Goal: Information Seeking & Learning: Learn about a topic

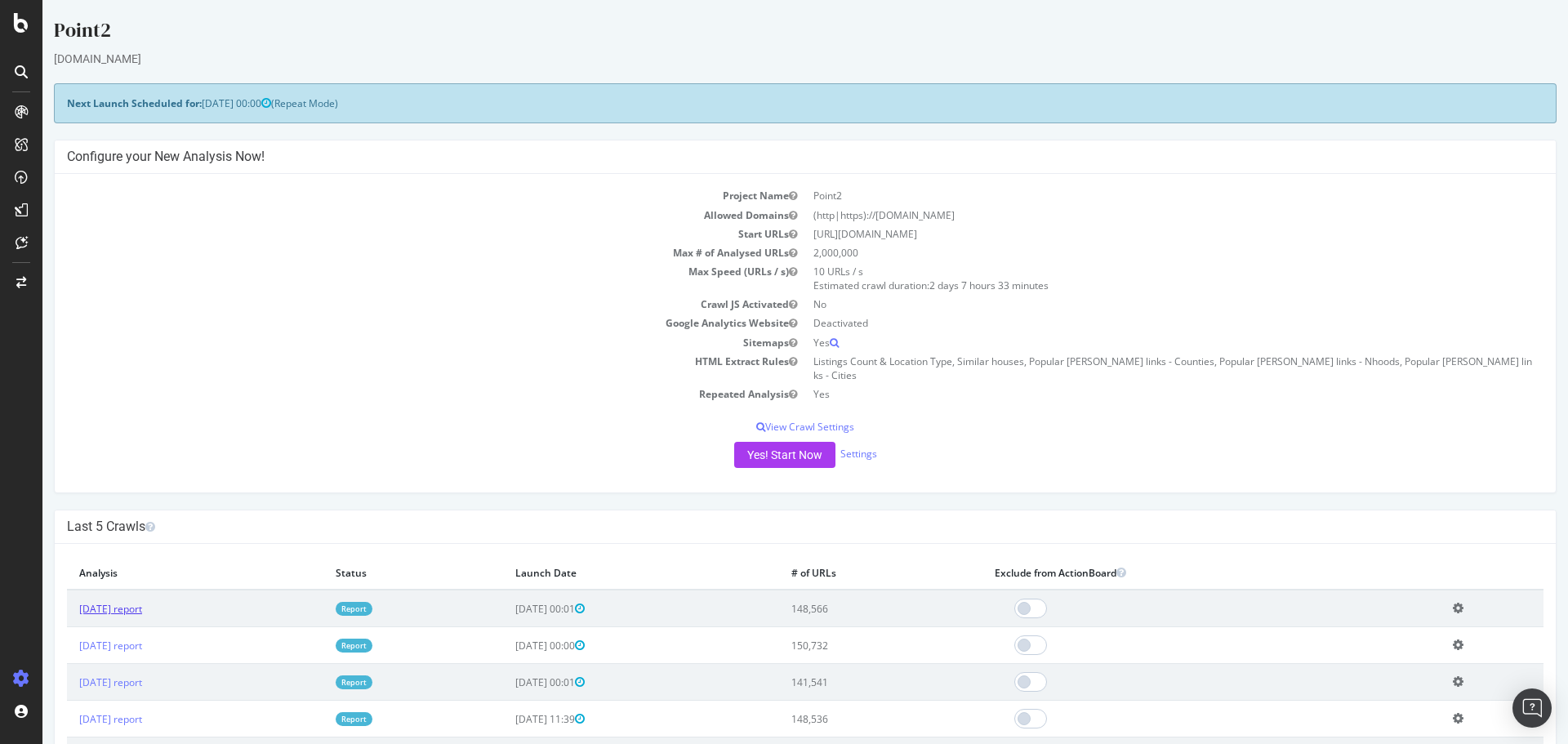
click at [102, 602] on link "[DATE] report" at bounding box center [110, 609] width 63 height 14
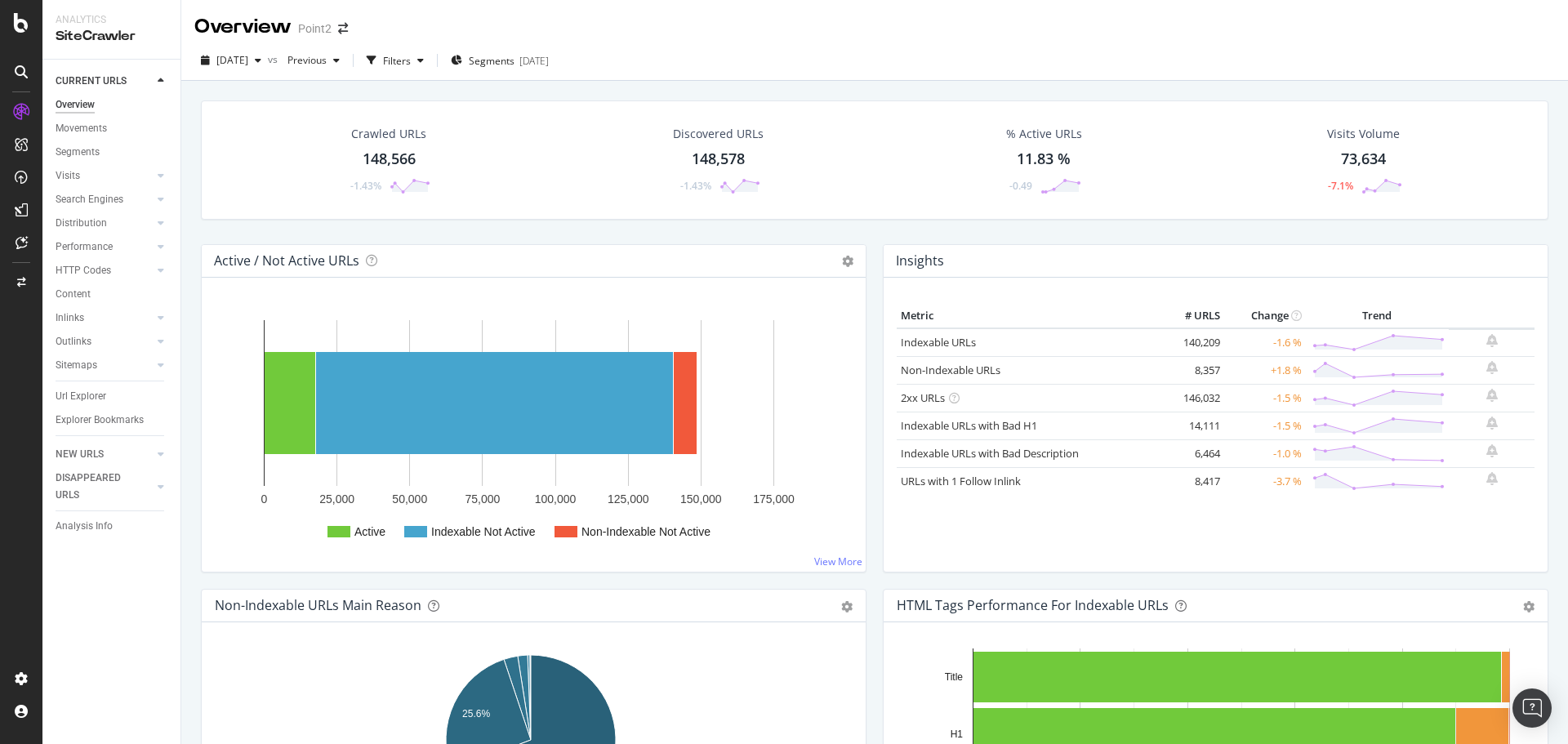
drag, startPoint x: 86, startPoint y: 395, endPoint x: 311, endPoint y: 437, distance: 228.9
click at [85, 394] on div "Url Explorer" at bounding box center [81, 397] width 51 height 18
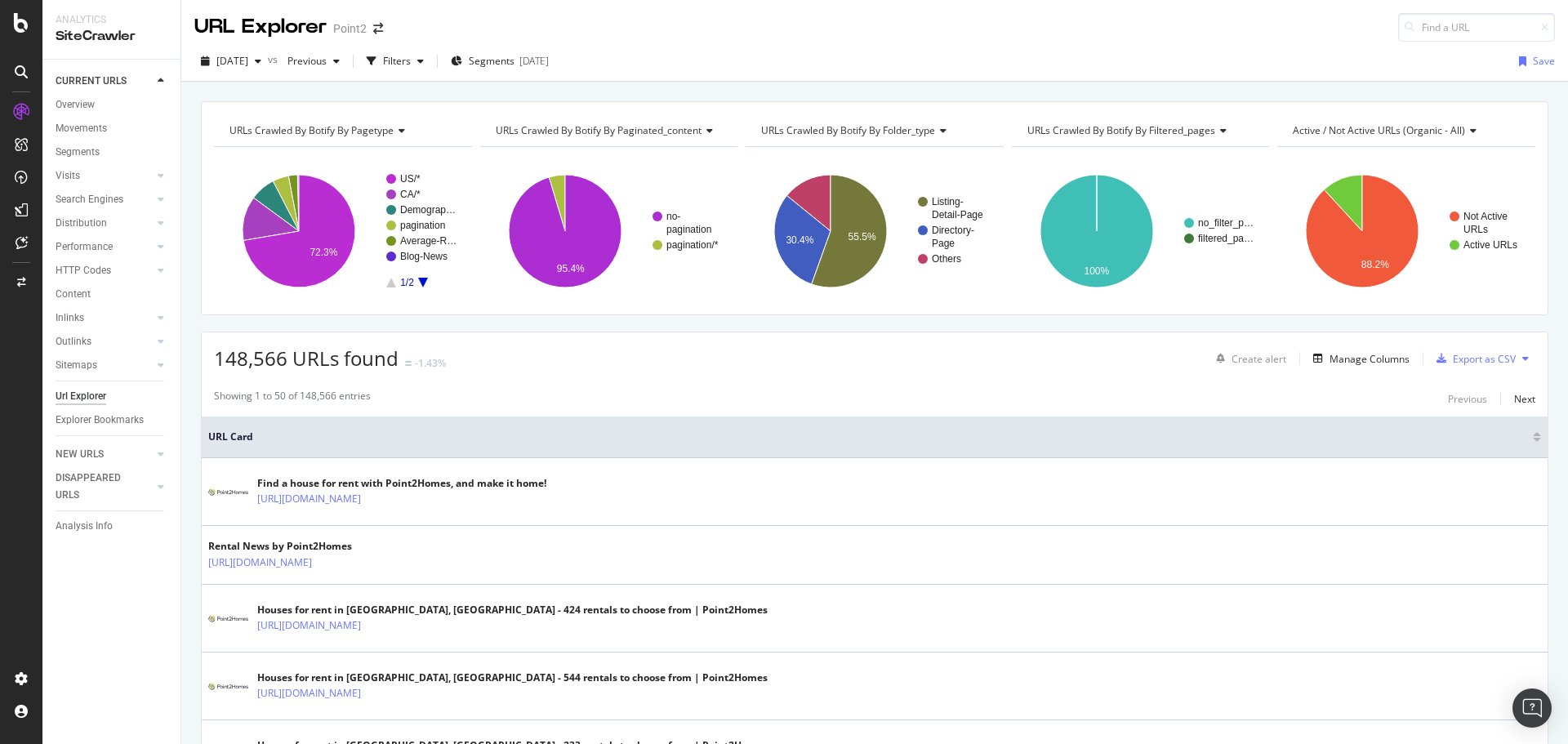
click at [536, 44] on div "[DATE] vs Previous Filters Segments [DATE] Save" at bounding box center [875, 61] width 1387 height 40
click at [540, 69] on div "Segments [DATE]" at bounding box center [500, 61] width 98 height 24
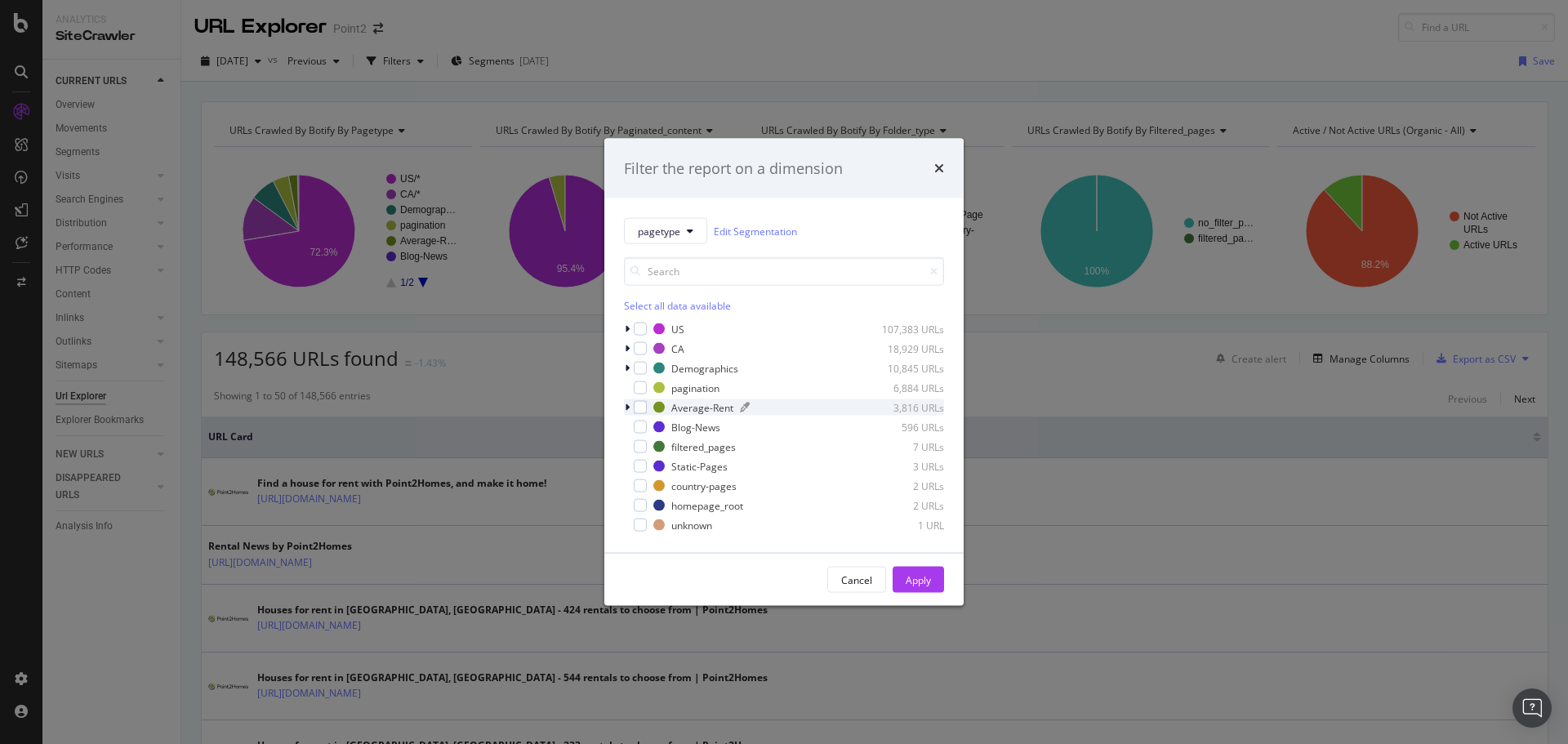
click at [690, 410] on div "Average-Rent" at bounding box center [702, 407] width 62 height 14
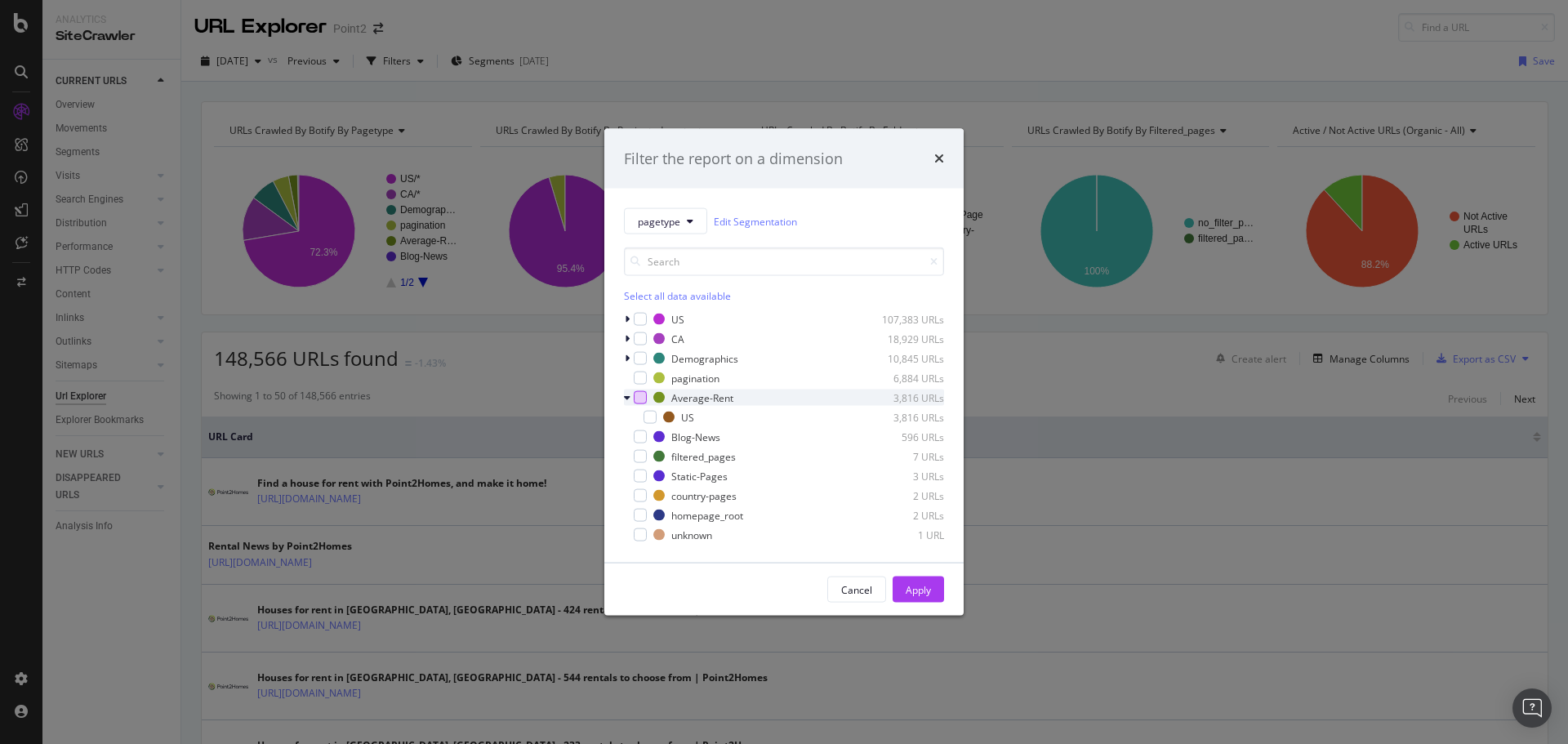
click at [638, 403] on div "modal" at bounding box center [640, 397] width 13 height 13
click at [931, 590] on button "Apply" at bounding box center [918, 589] width 52 height 26
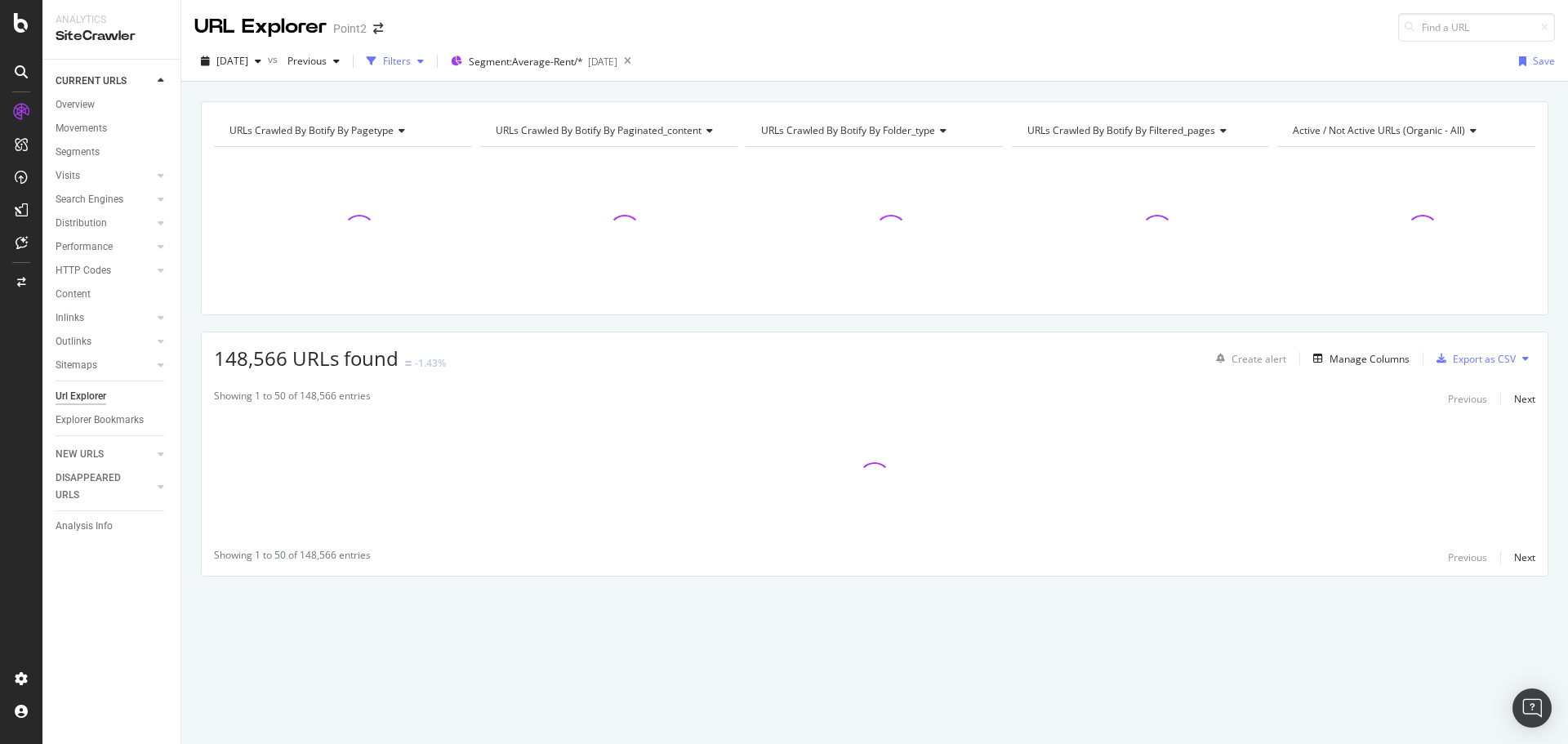
click at [411, 65] on div "Filters" at bounding box center [397, 60] width 28 height 14
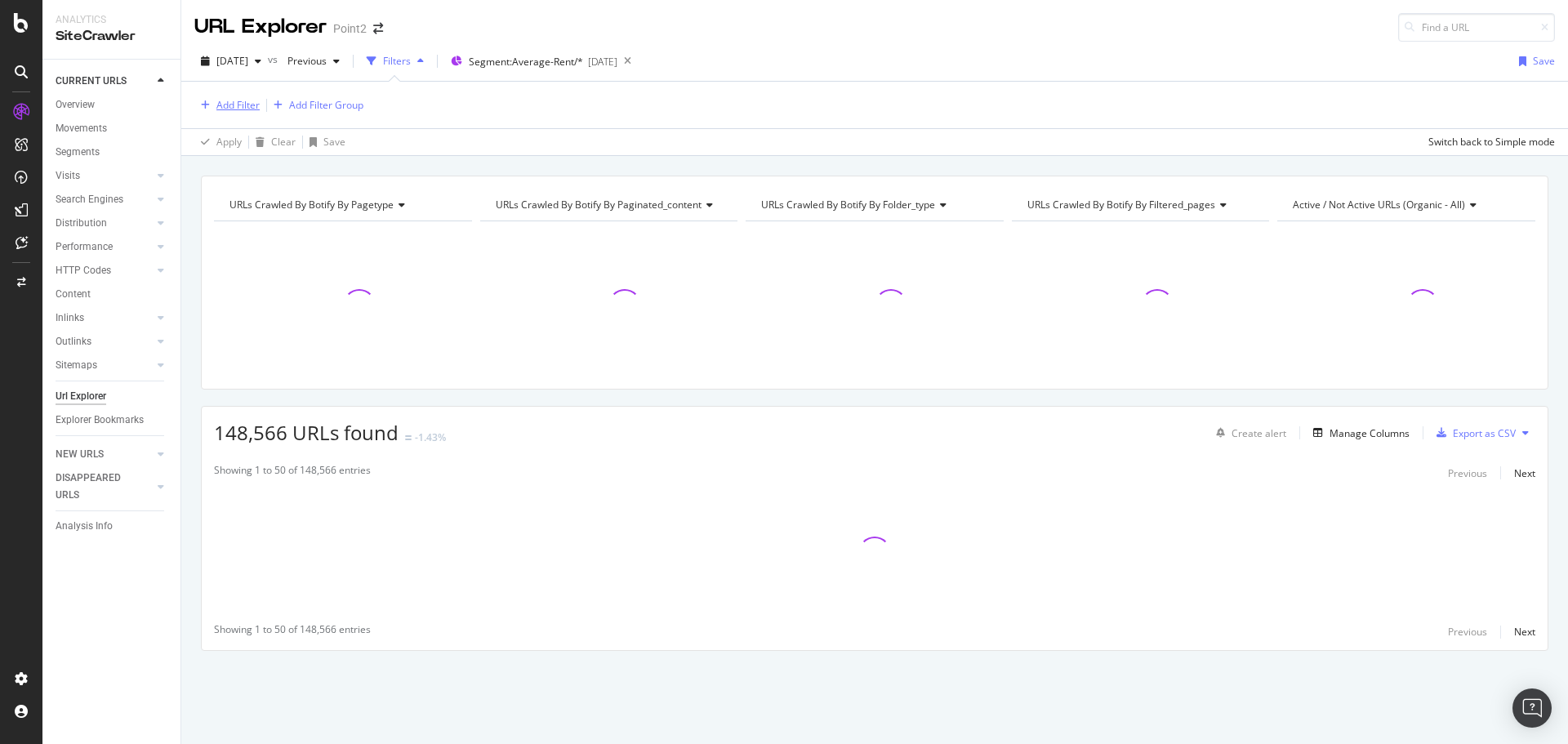
click at [231, 109] on div "Add Filter" at bounding box center [238, 105] width 44 height 14
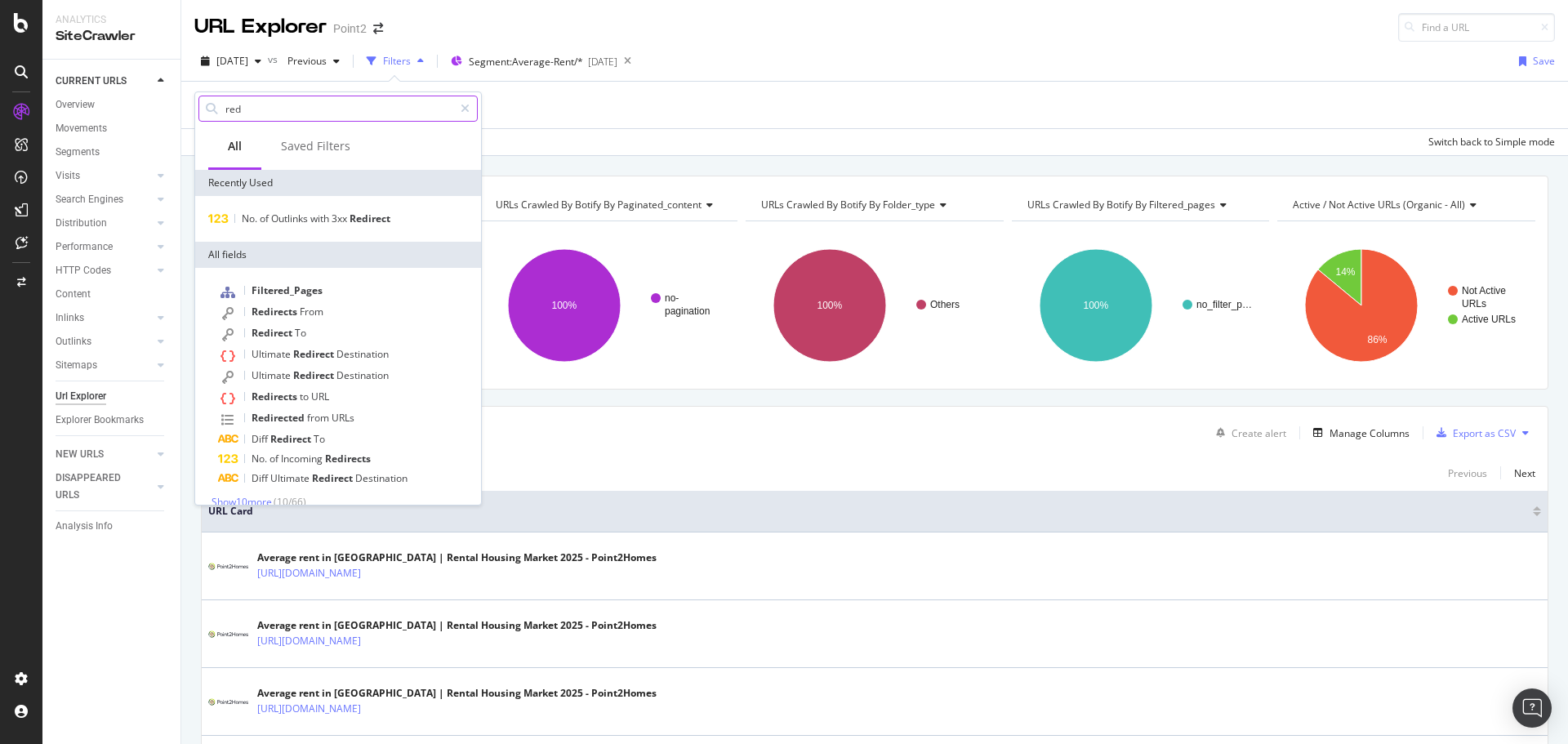
click at [269, 104] on input "red" at bounding box center [338, 108] width 230 height 24
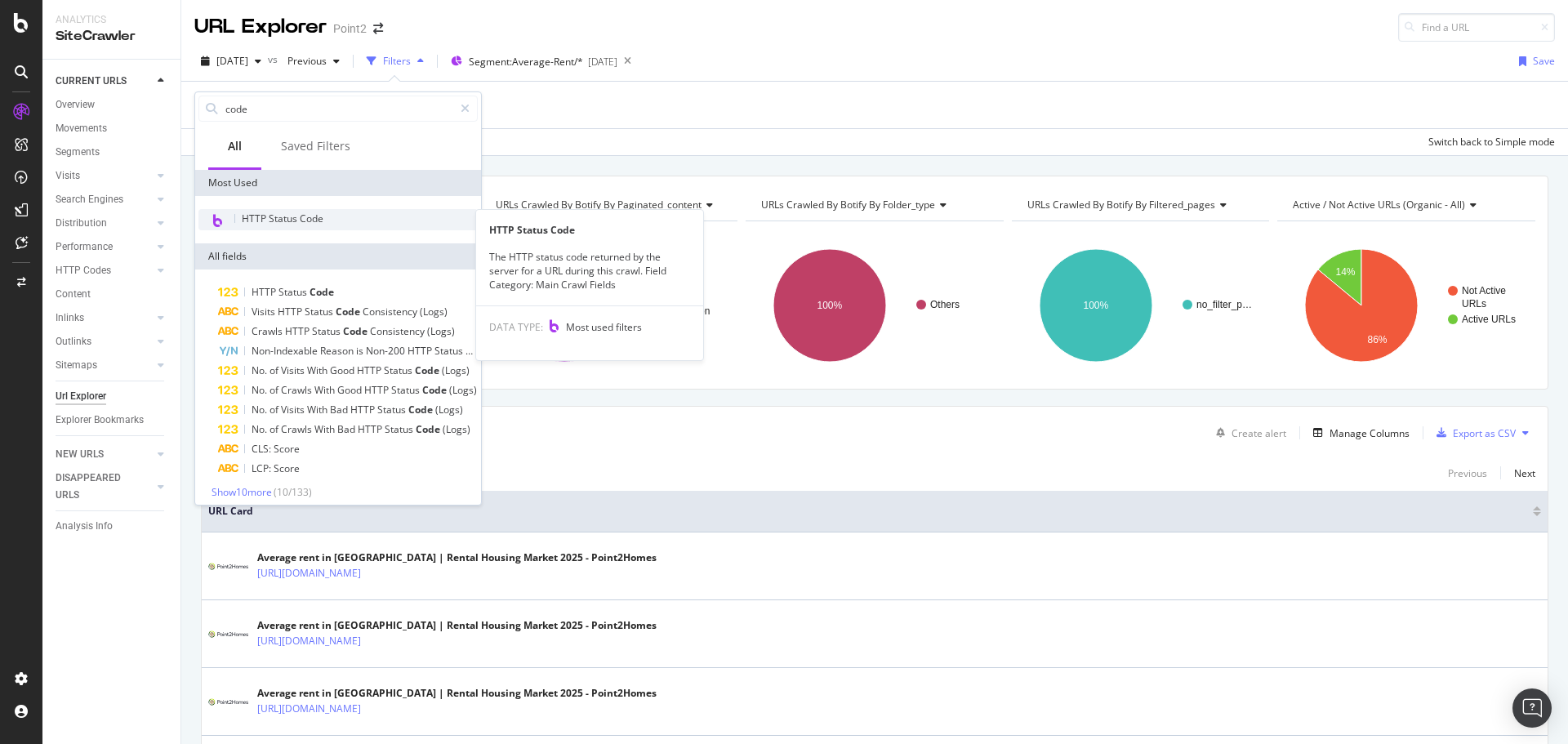
type input "code"
click at [292, 212] on span "HTTP Status Code" at bounding box center [283, 218] width 82 height 14
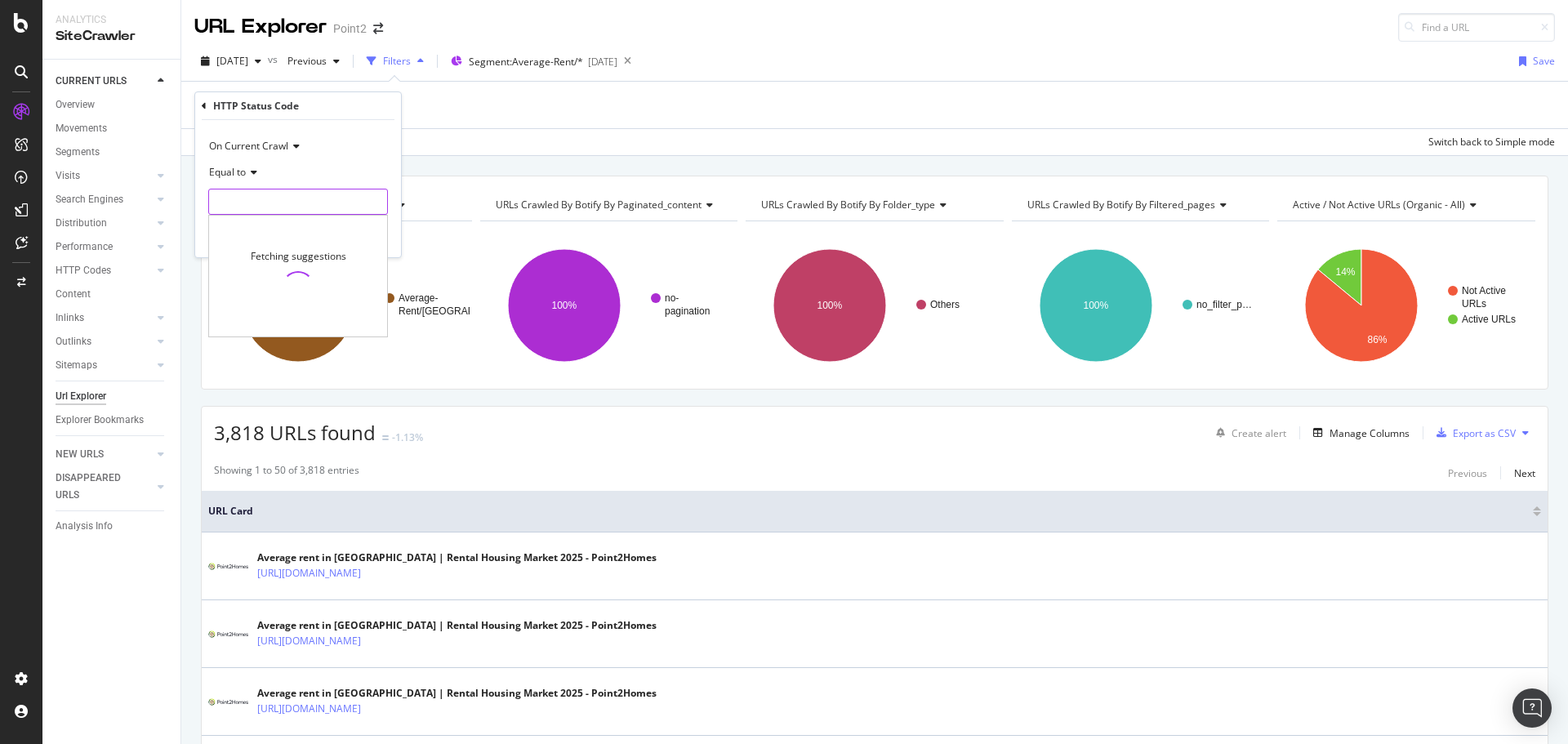
click at [293, 201] on input "number" at bounding box center [298, 202] width 180 height 26
click at [246, 278] on span "301" at bounding box center [277, 275] width 128 height 14
type input "301"
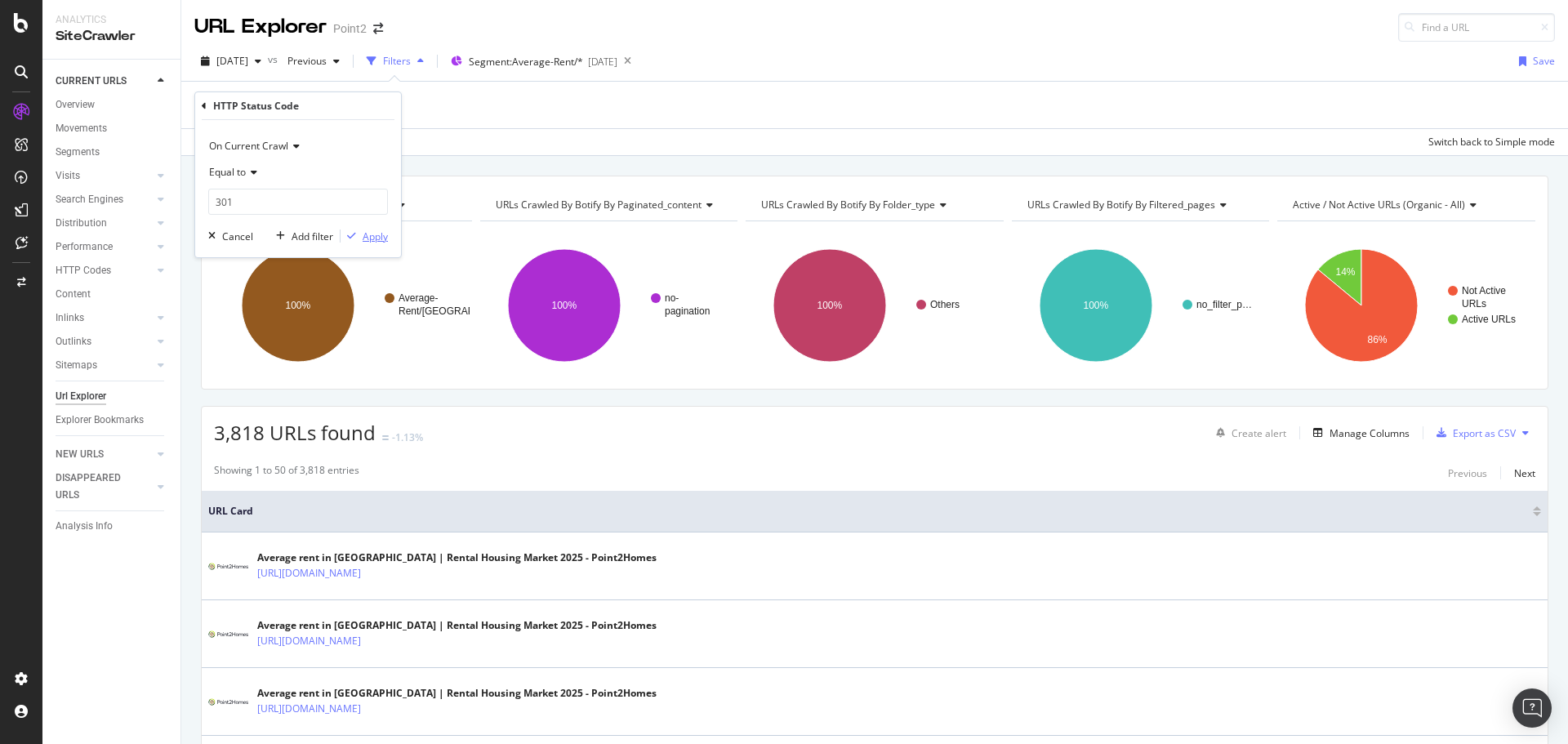
click at [372, 228] on button "Apply" at bounding box center [364, 236] width 47 height 17
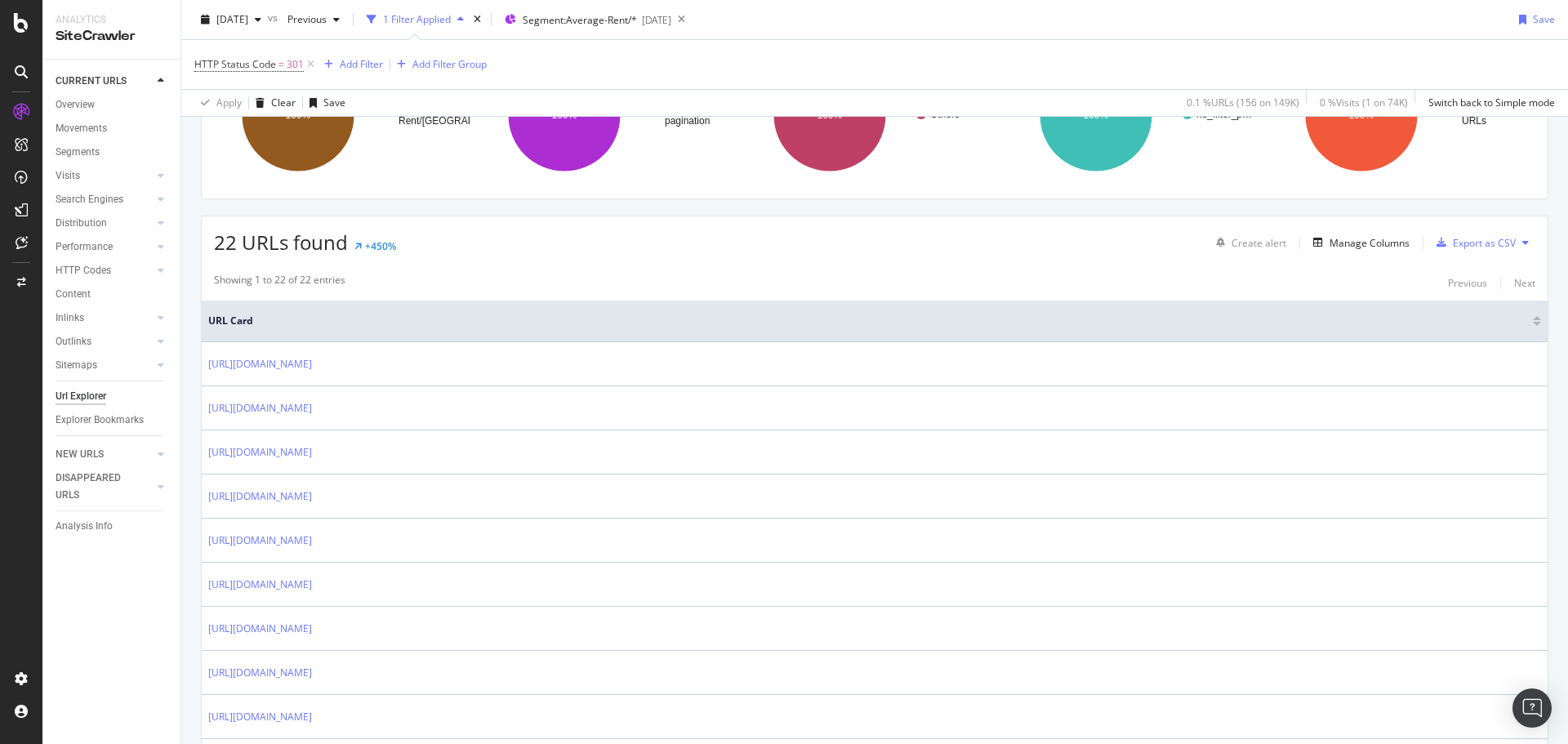
scroll to position [218, 0]
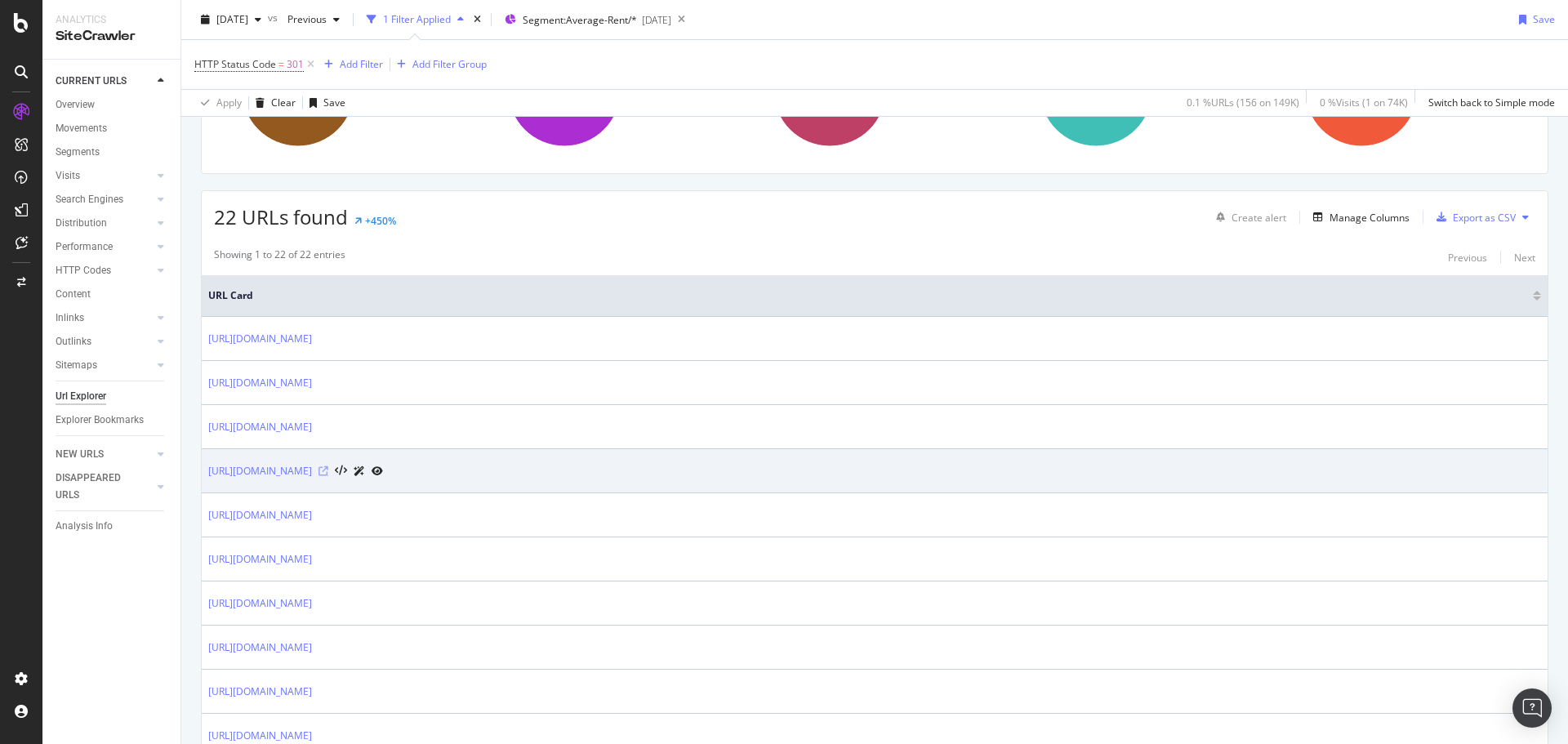
click at [328, 468] on icon at bounding box center [323, 471] width 10 height 10
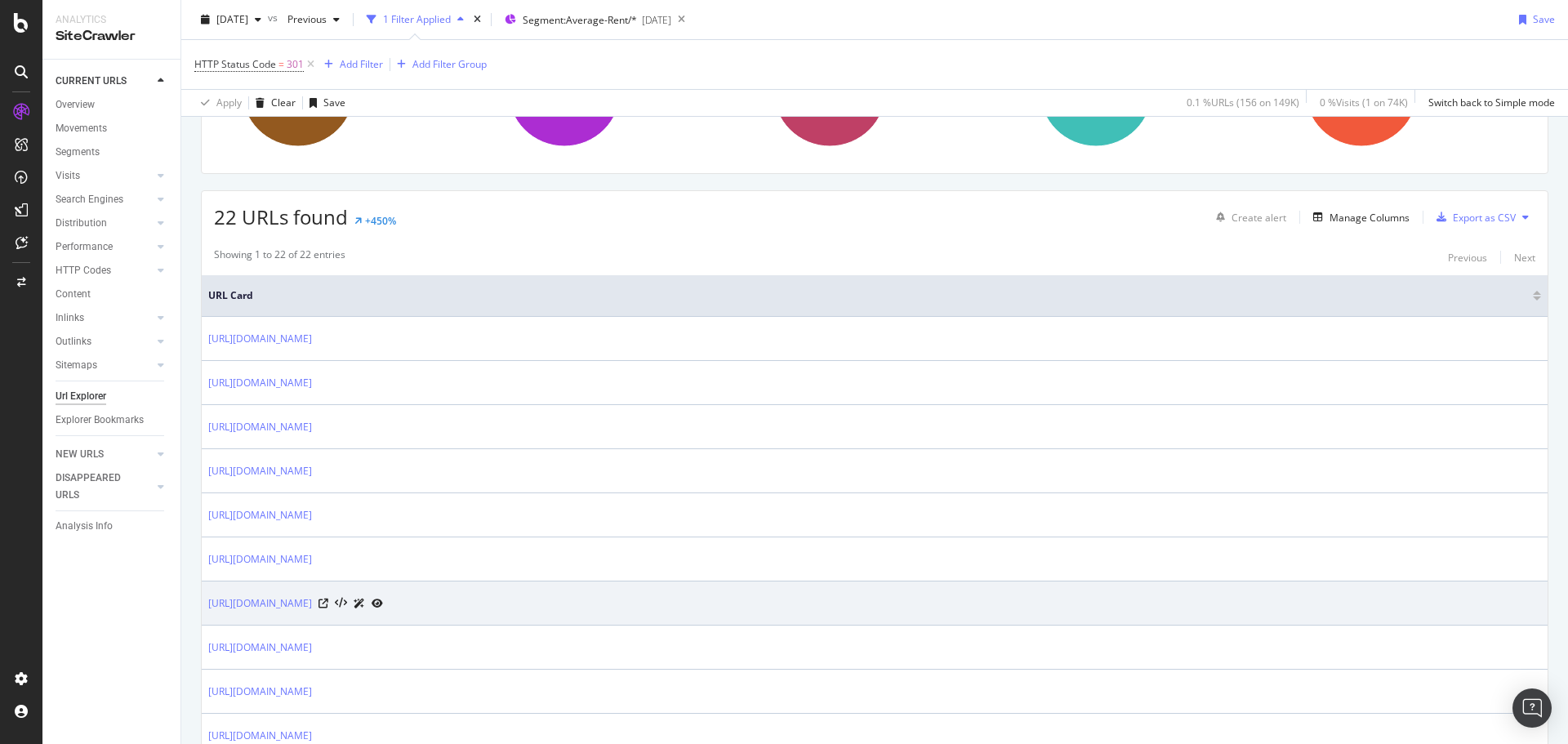
scroll to position [855, 0]
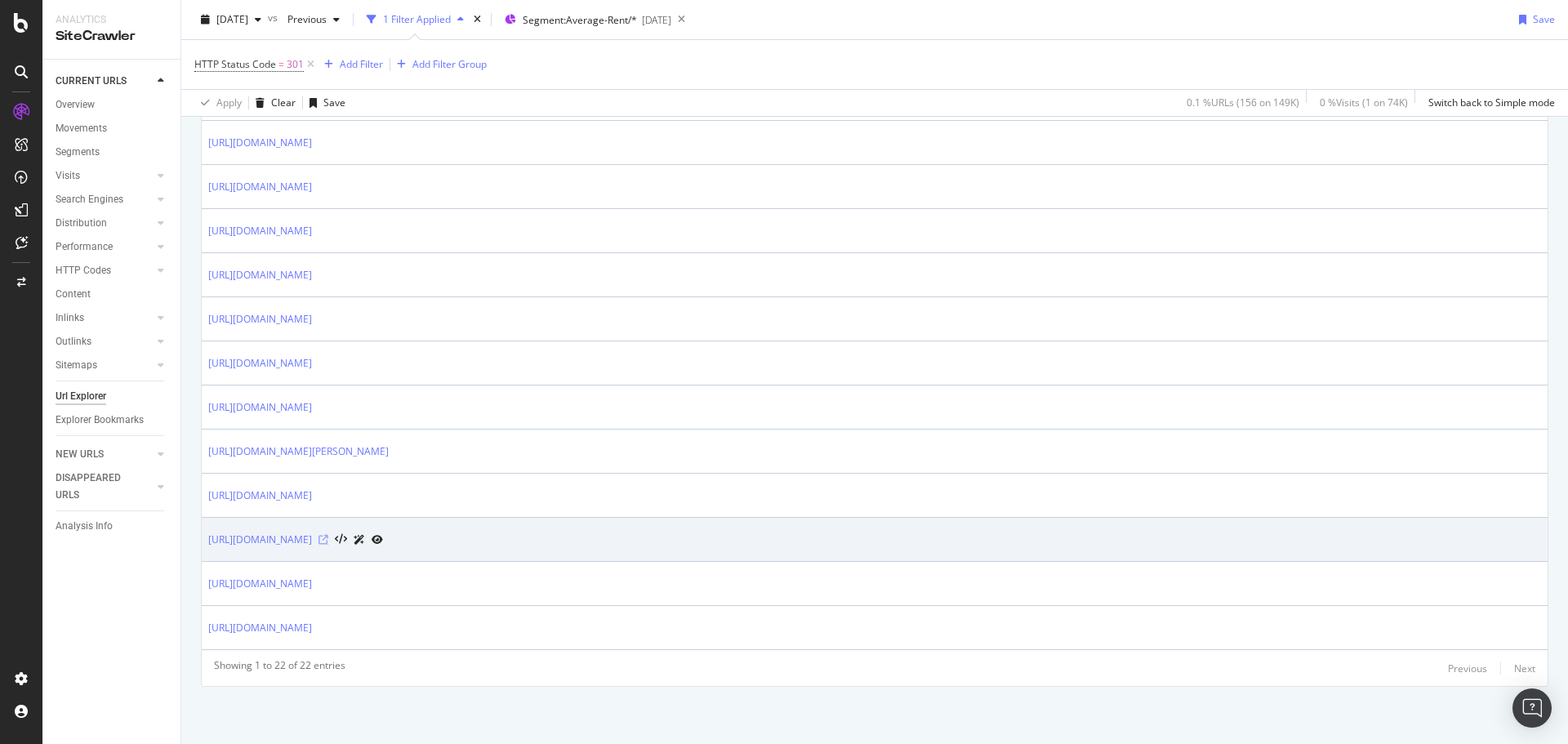
click at [328, 537] on icon at bounding box center [323, 539] width 10 height 10
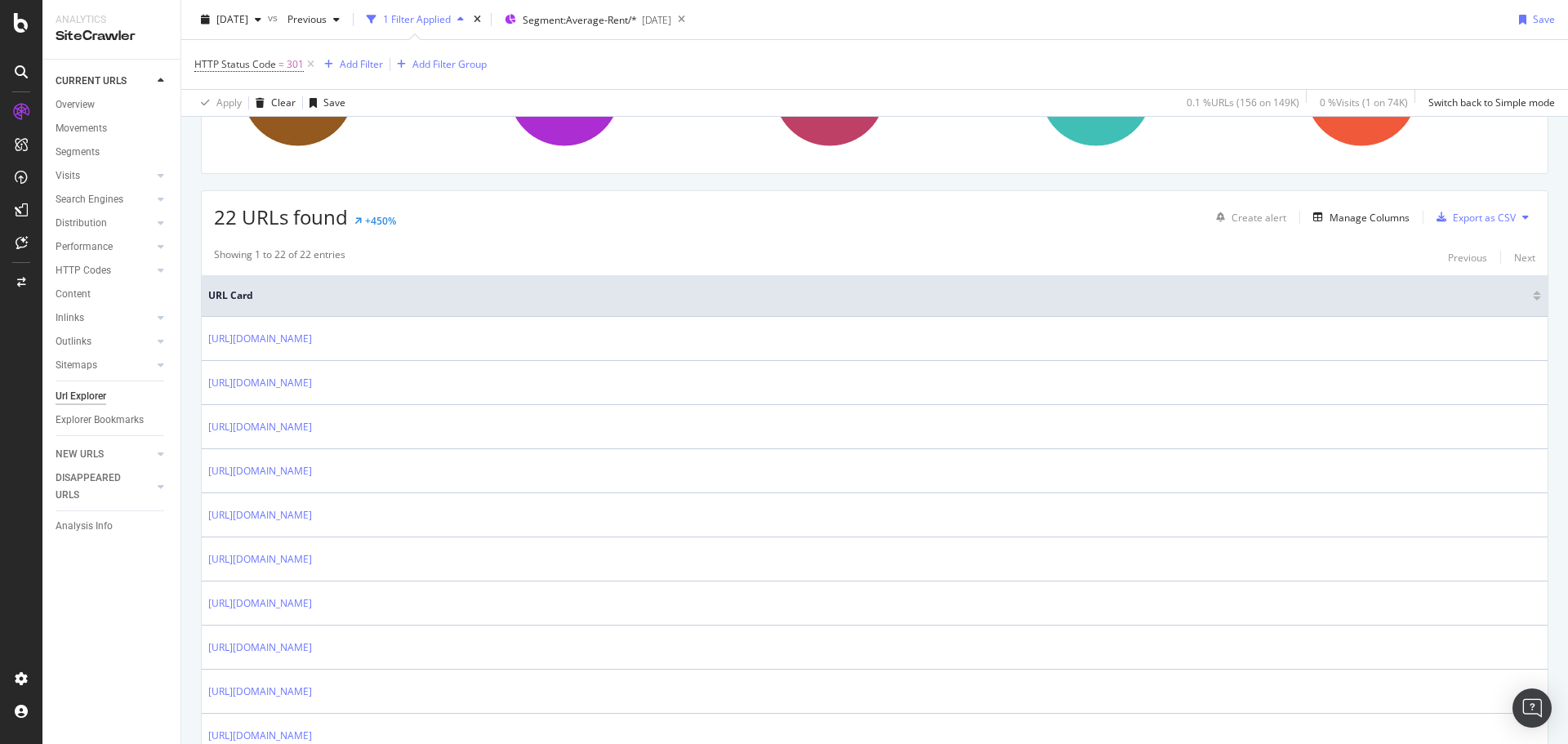
scroll to position [0, 0]
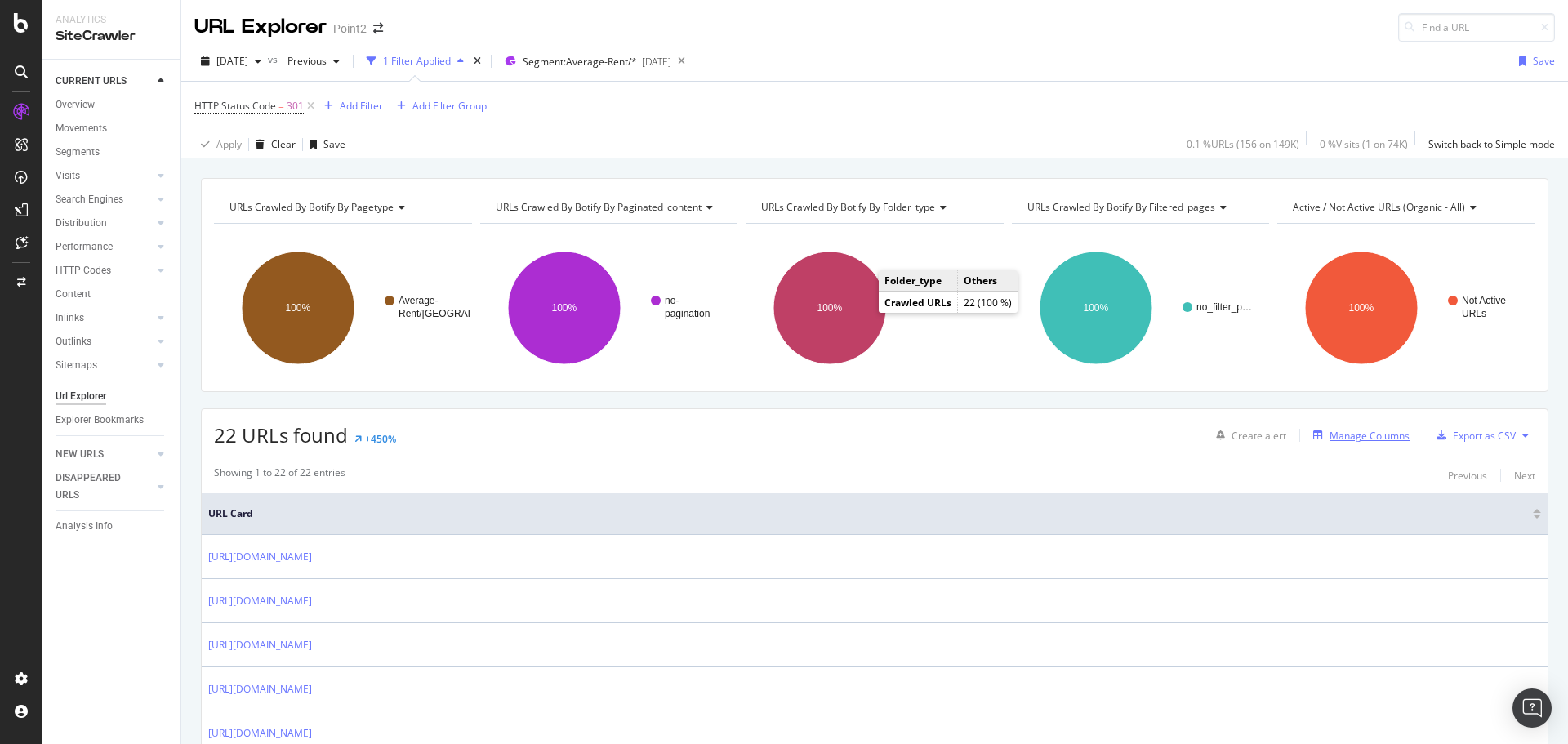
click at [1357, 429] on div "Manage Columns" at bounding box center [1370, 435] width 80 height 14
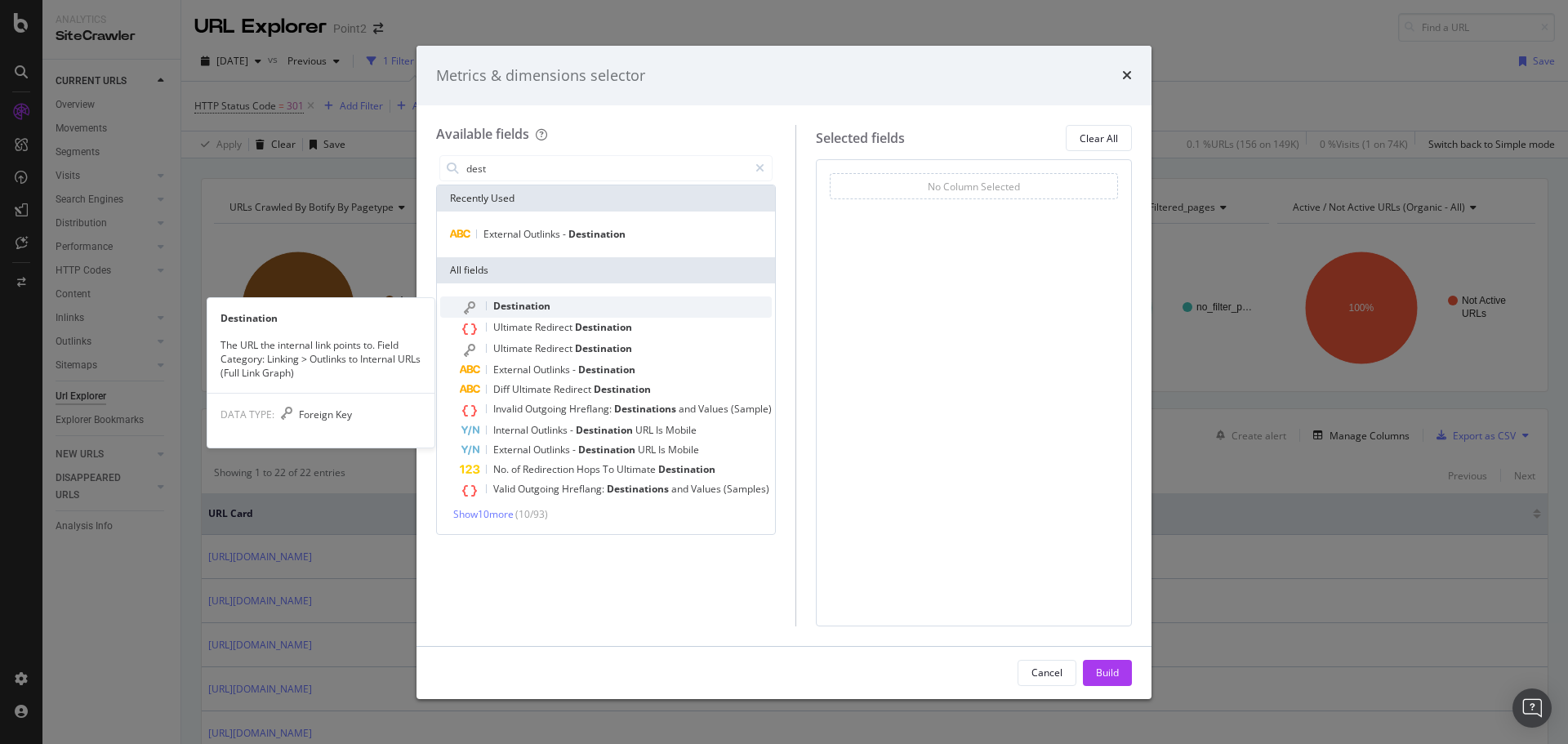
type input "dest"
click at [529, 306] on span "Destination" at bounding box center [522, 306] width 57 height 14
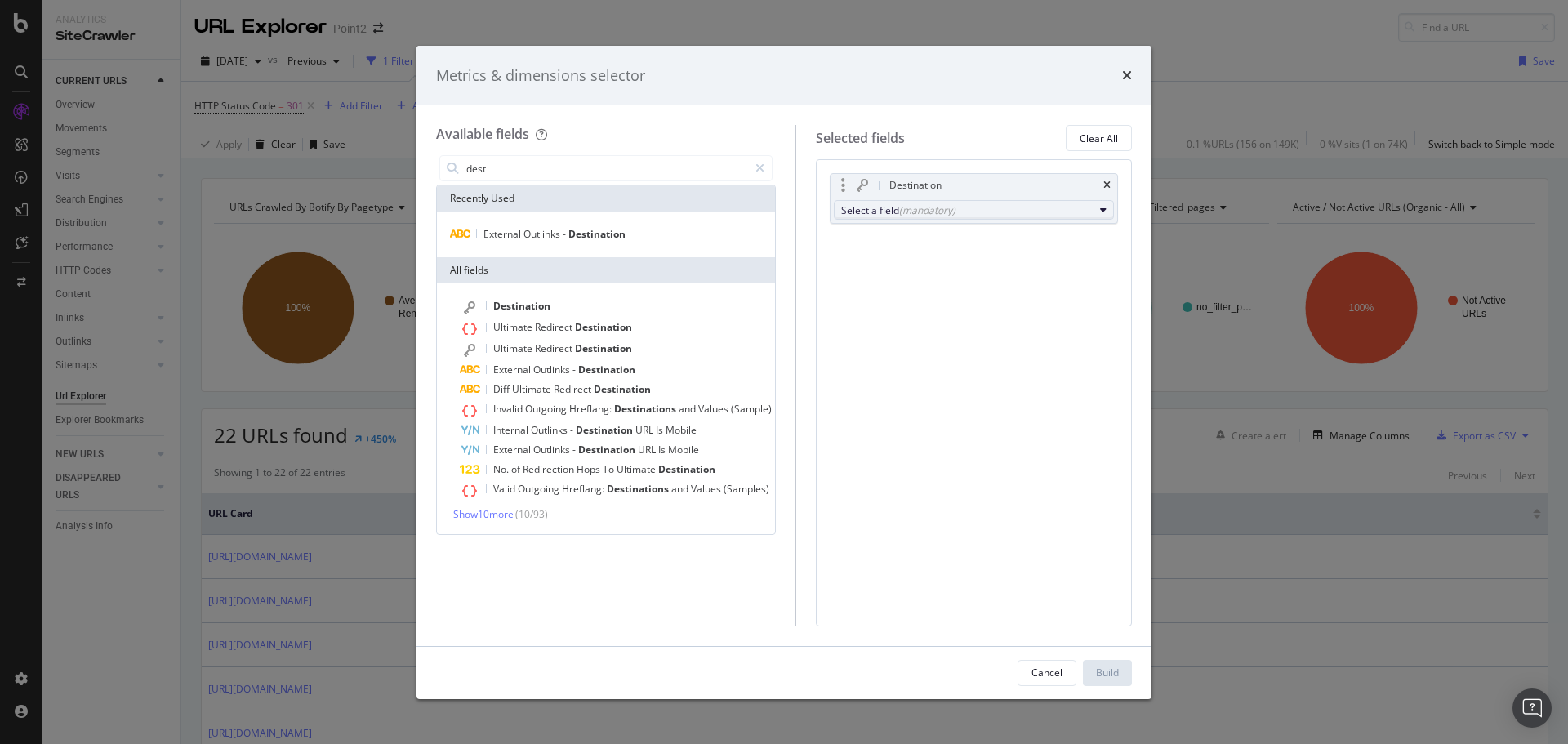
click at [984, 209] on div "Select a field (mandatory)" at bounding box center [967, 209] width 252 height 14
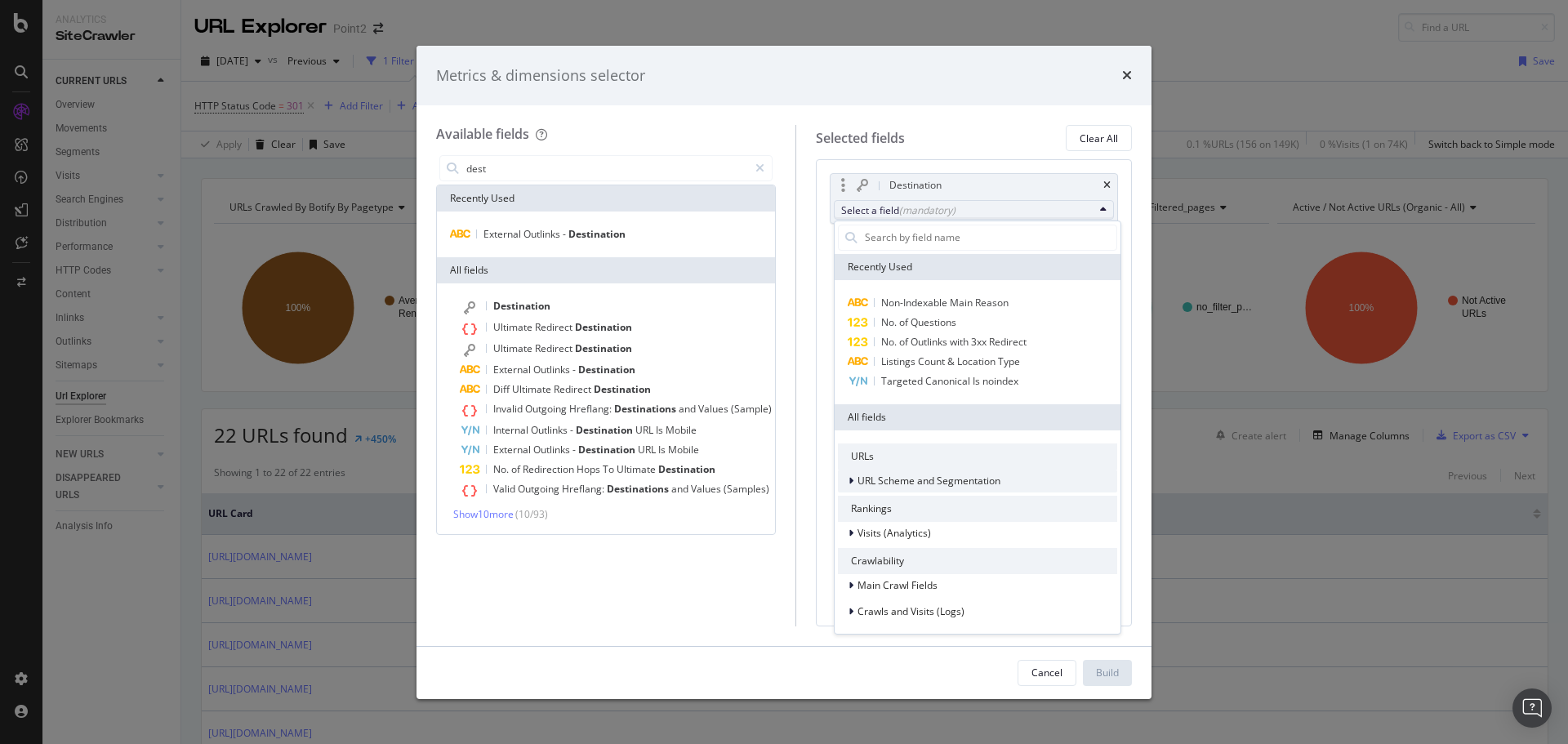
click at [960, 483] on span "URL Scheme and Segmentation" at bounding box center [929, 480] width 143 height 14
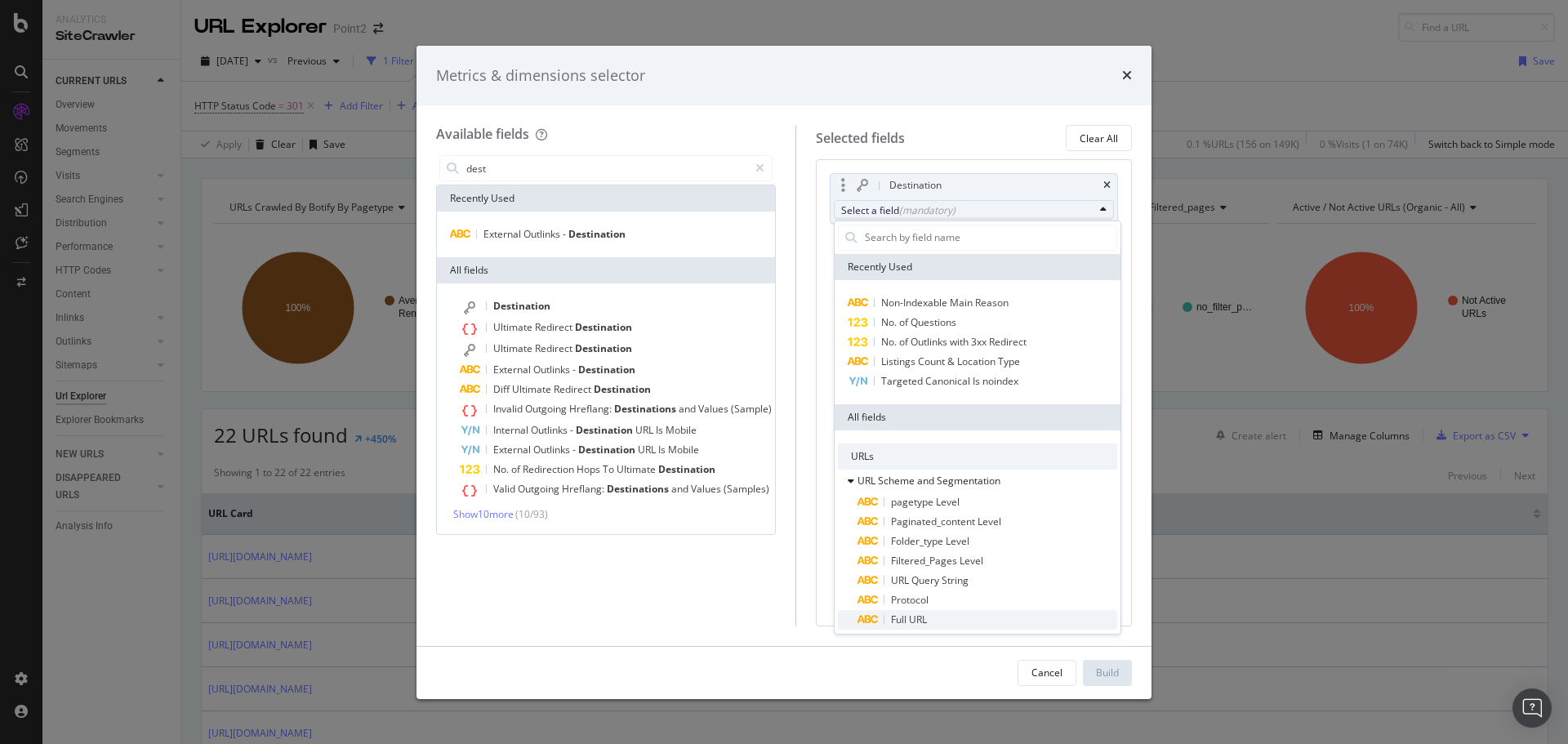
click at [917, 623] on span "Full URL" at bounding box center [909, 619] width 36 height 14
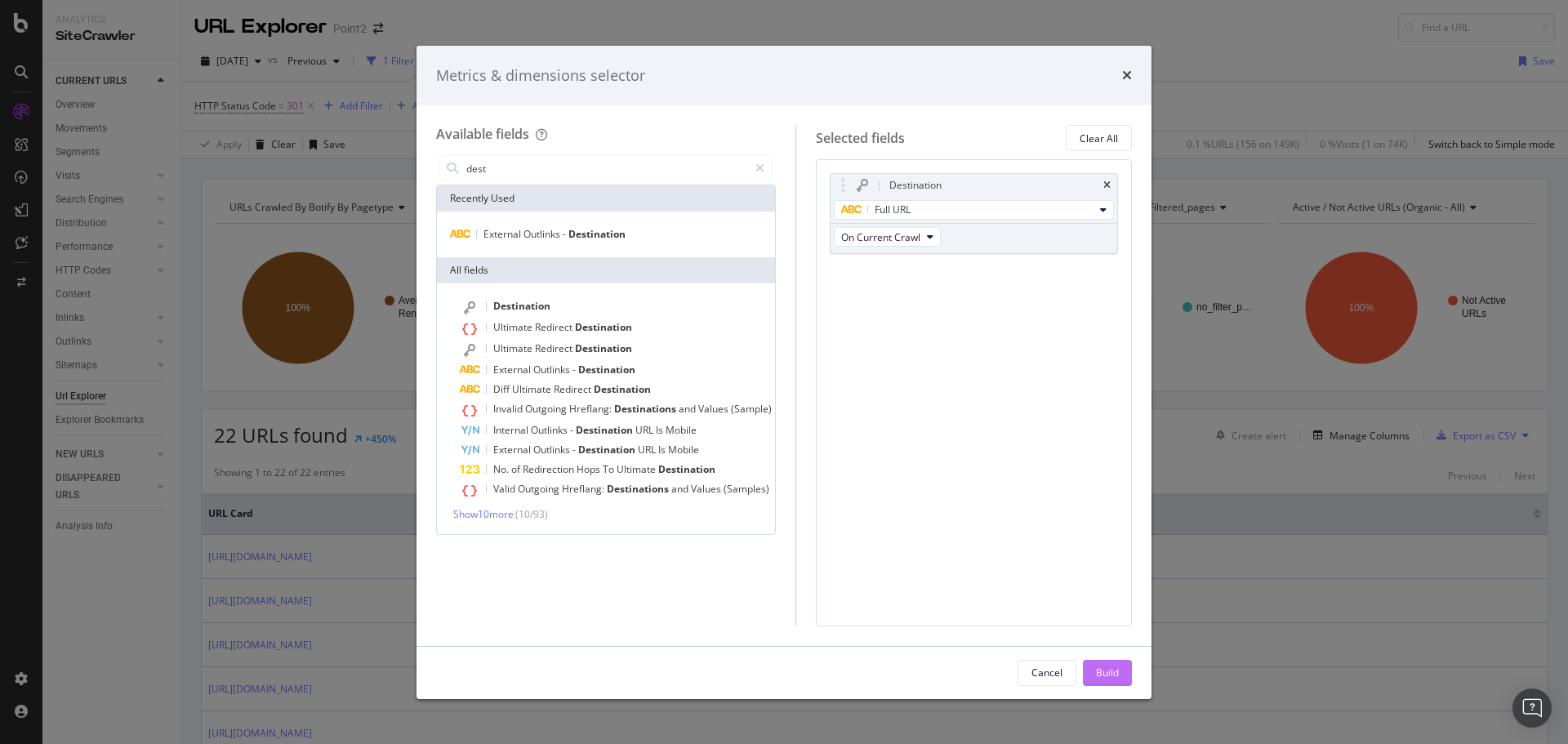
click at [1098, 672] on div "Build" at bounding box center [1107, 672] width 23 height 14
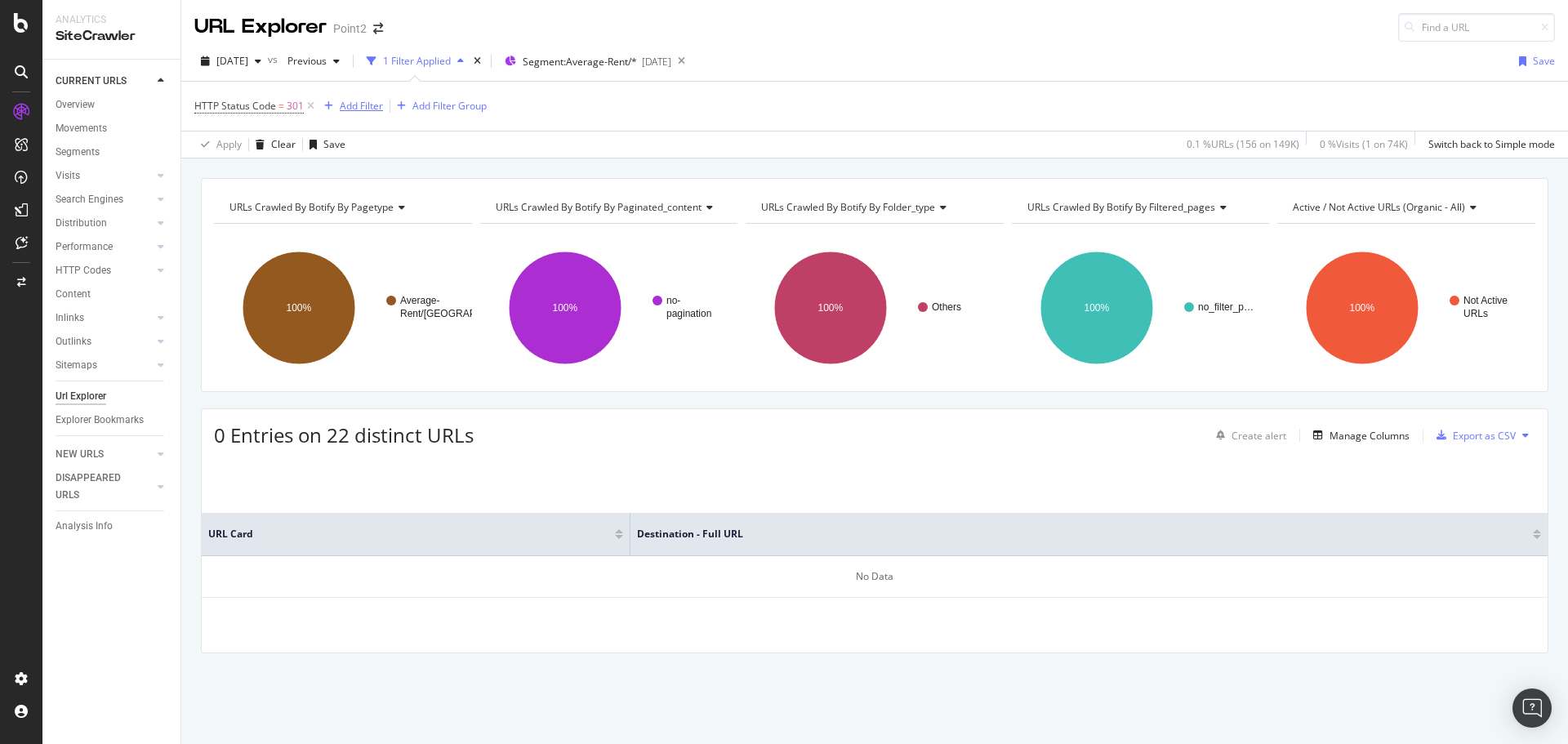
click at [355, 104] on div "Add Filter" at bounding box center [361, 106] width 44 height 14
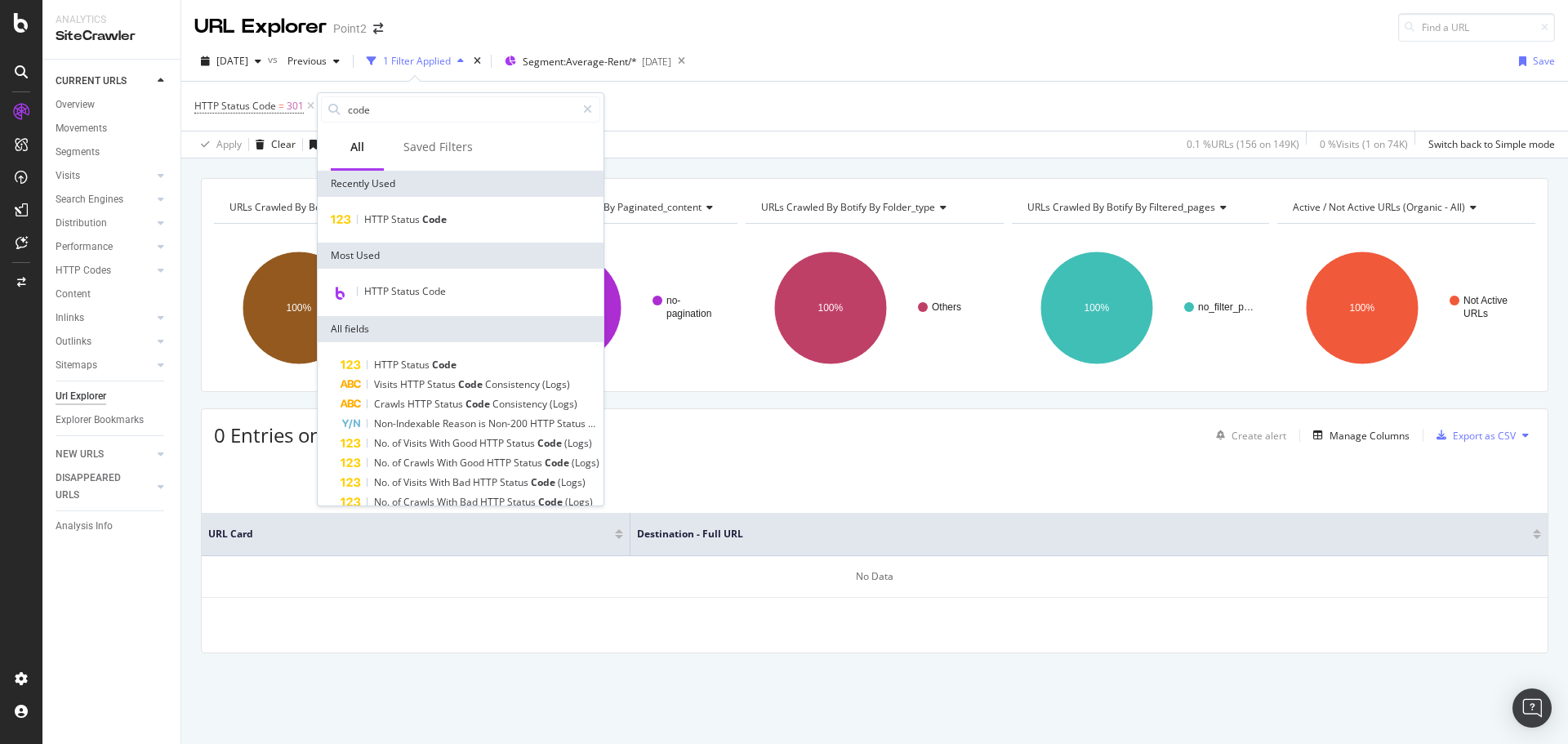
click at [764, 162] on div "URLs Crawled By Botify By pagetype Chart (by Value) Table Expand Export as CSV …" at bounding box center [875, 178] width 1387 height 39
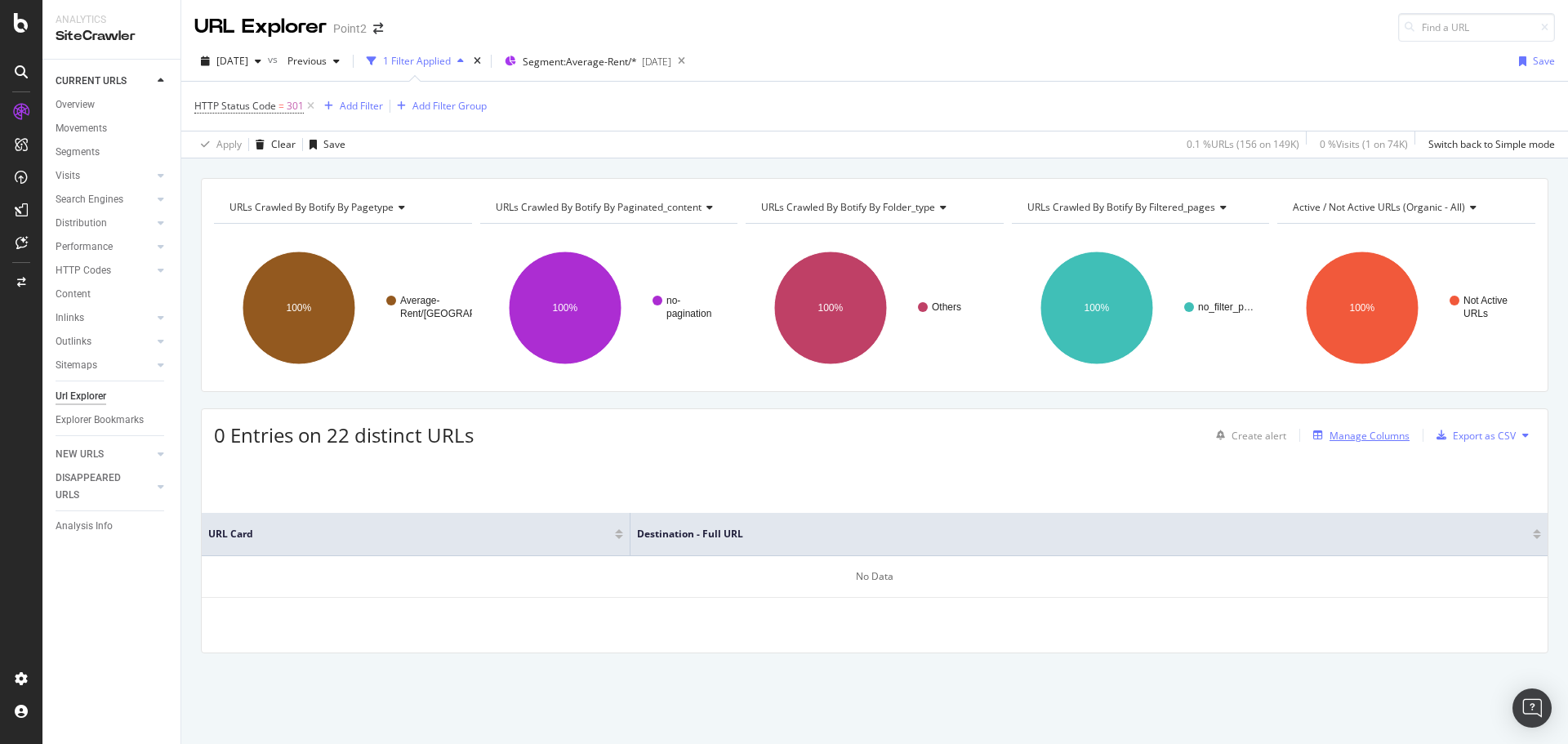
click at [1394, 436] on div "Manage Columns" at bounding box center [1370, 435] width 80 height 14
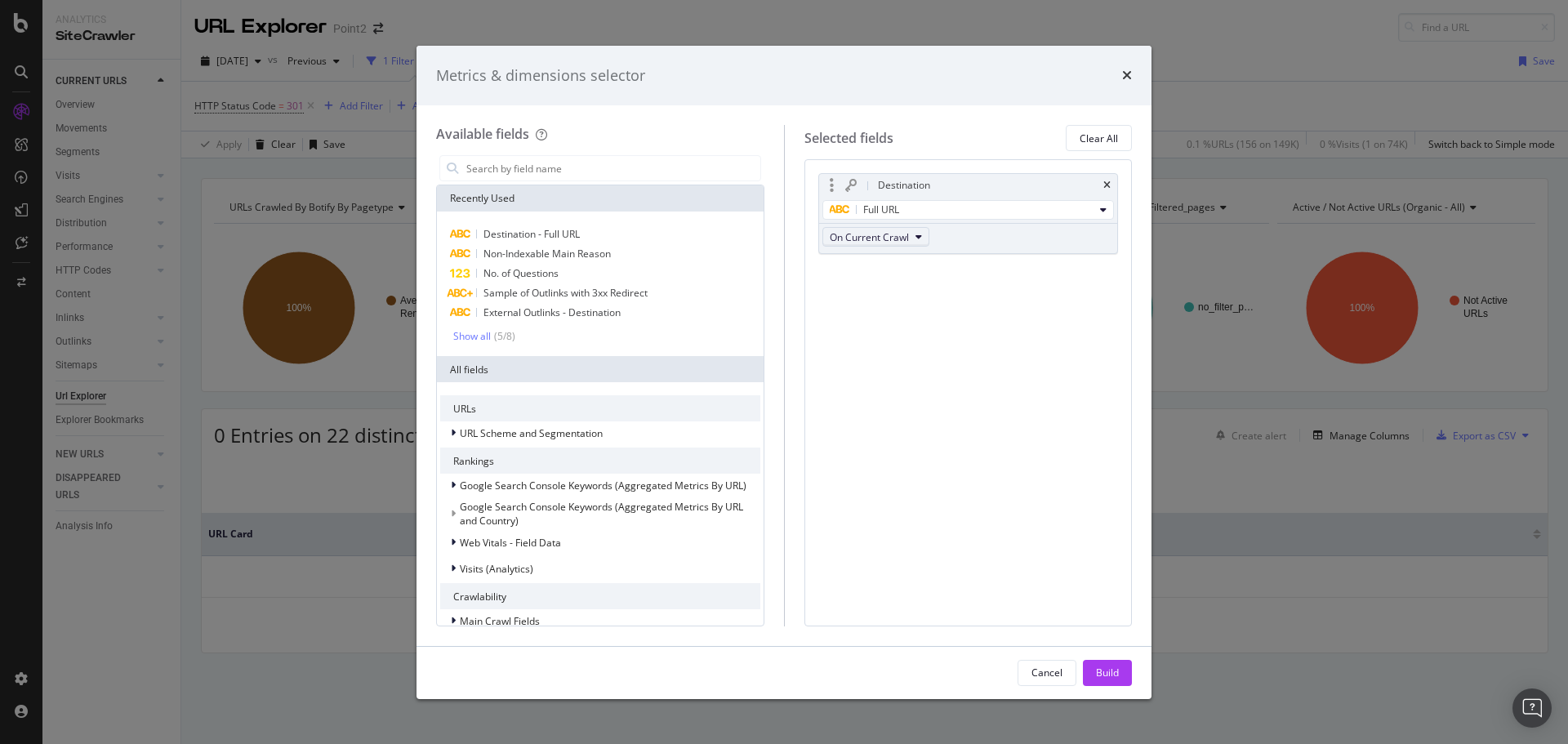
click at [885, 238] on span "On Current Crawl" at bounding box center [868, 237] width 79 height 14
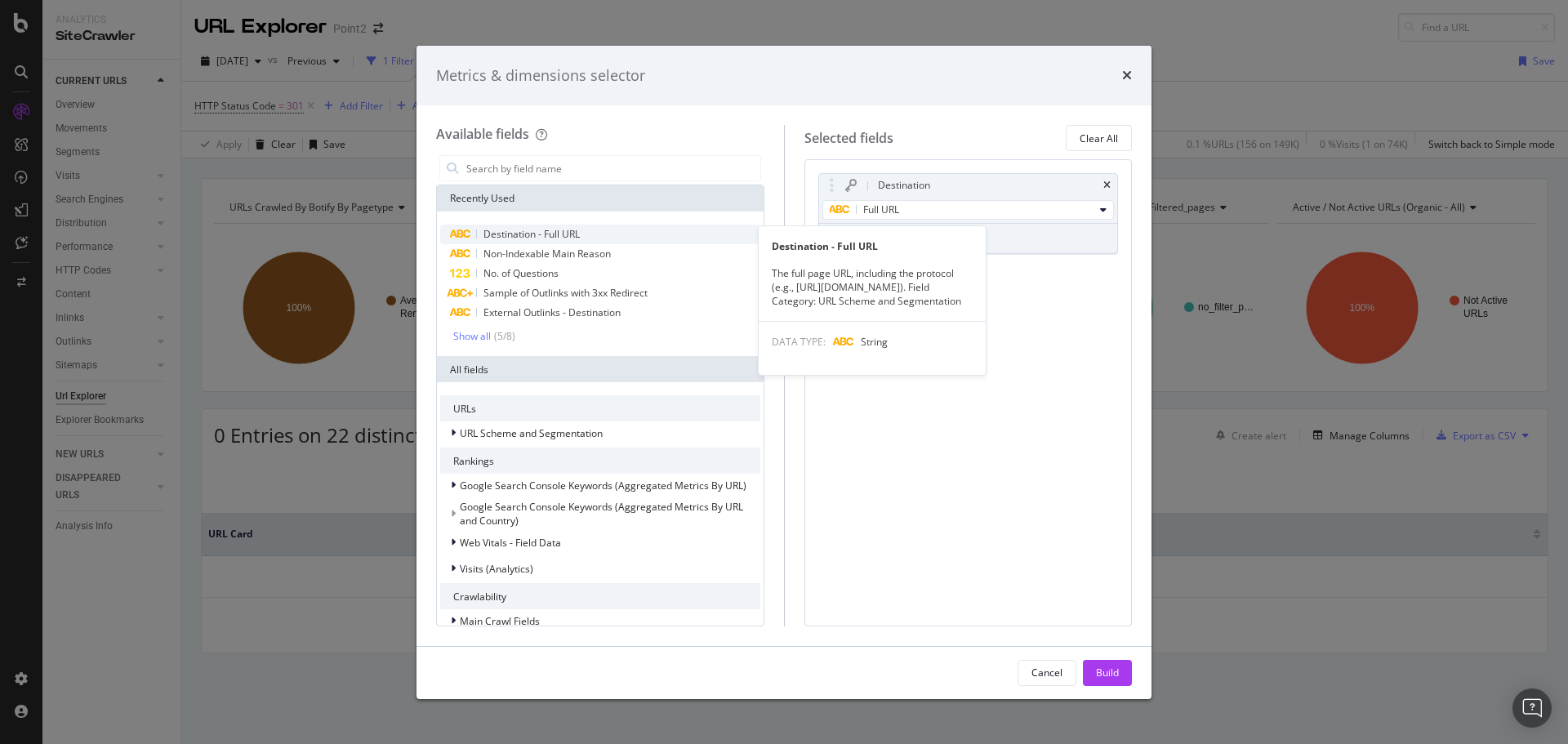
click at [553, 236] on span "Destination - Full URL" at bounding box center [532, 233] width 96 height 14
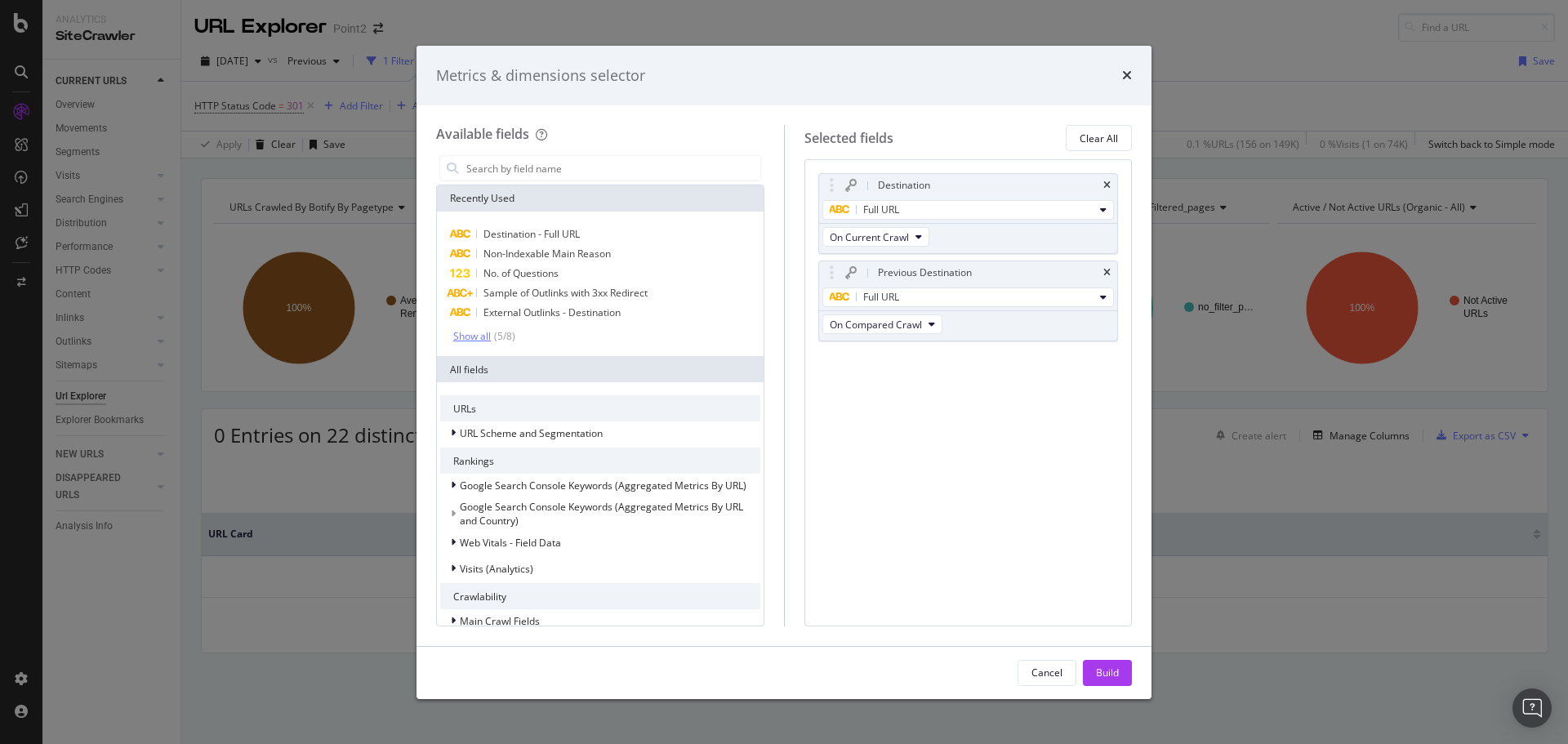
click at [487, 335] on div "Show all" at bounding box center [472, 336] width 38 height 11
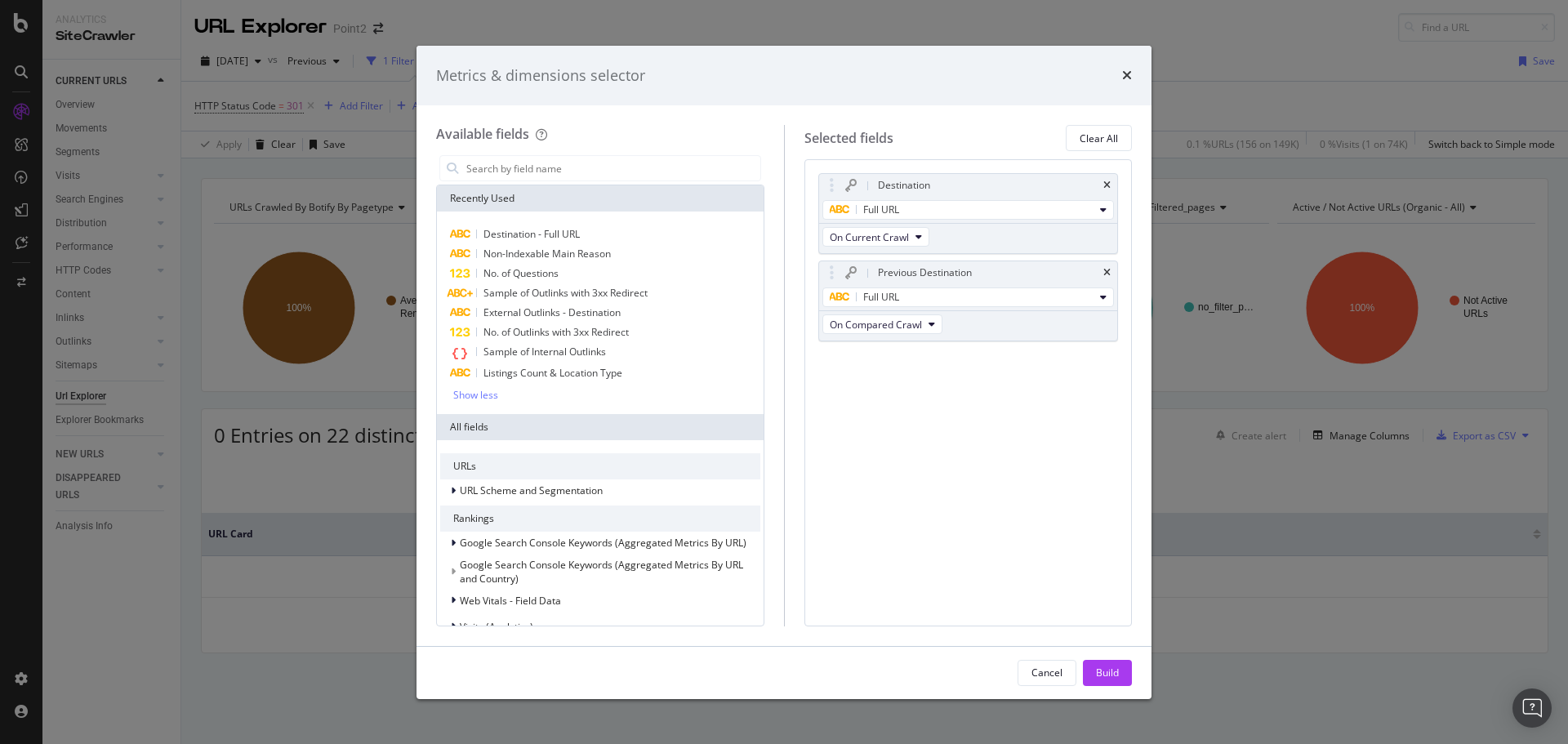
scroll to position [391, 0]
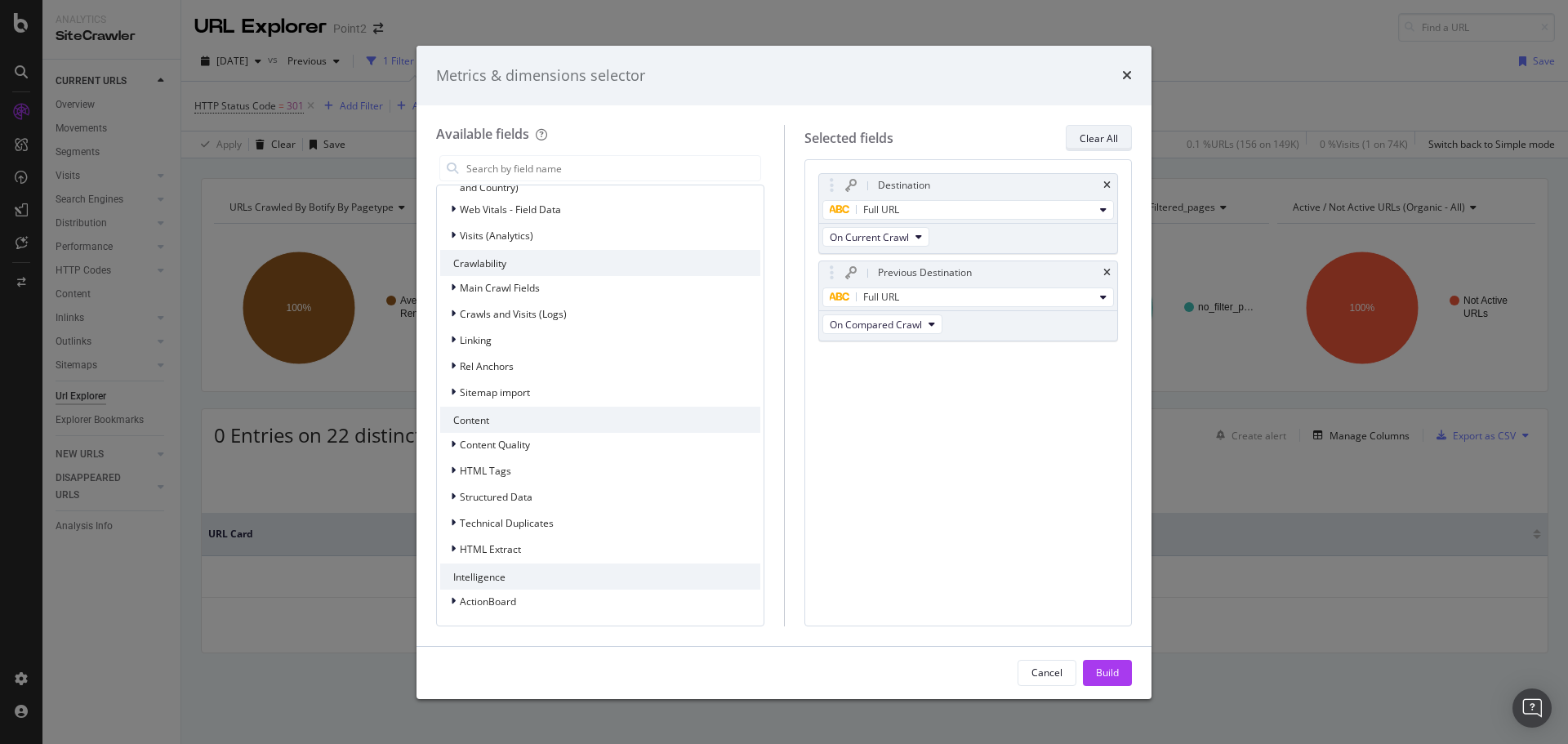
click at [1114, 145] on div "Clear All" at bounding box center [1098, 138] width 38 height 14
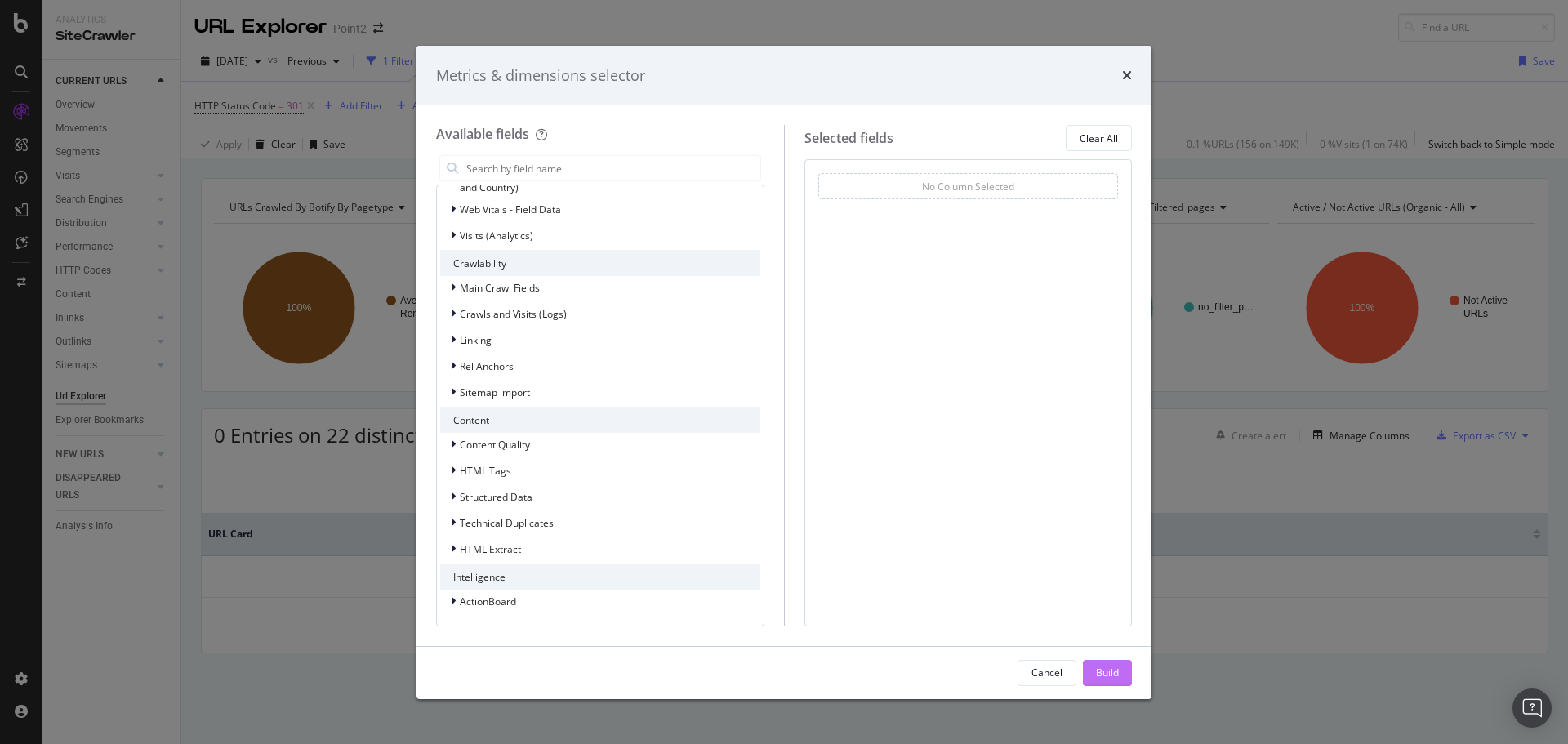
click at [1114, 680] on div "Build" at bounding box center [1107, 673] width 23 height 24
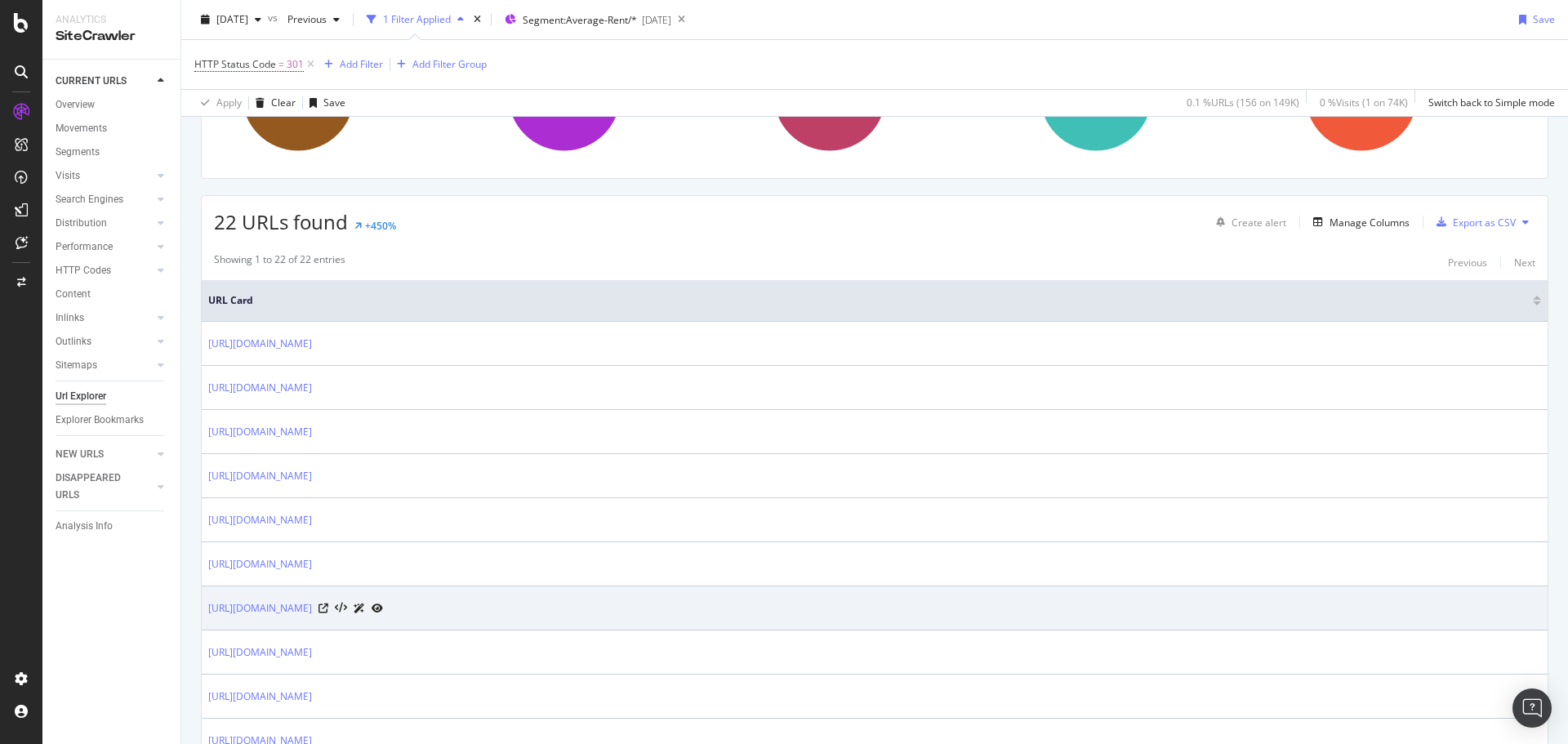
scroll to position [202, 0]
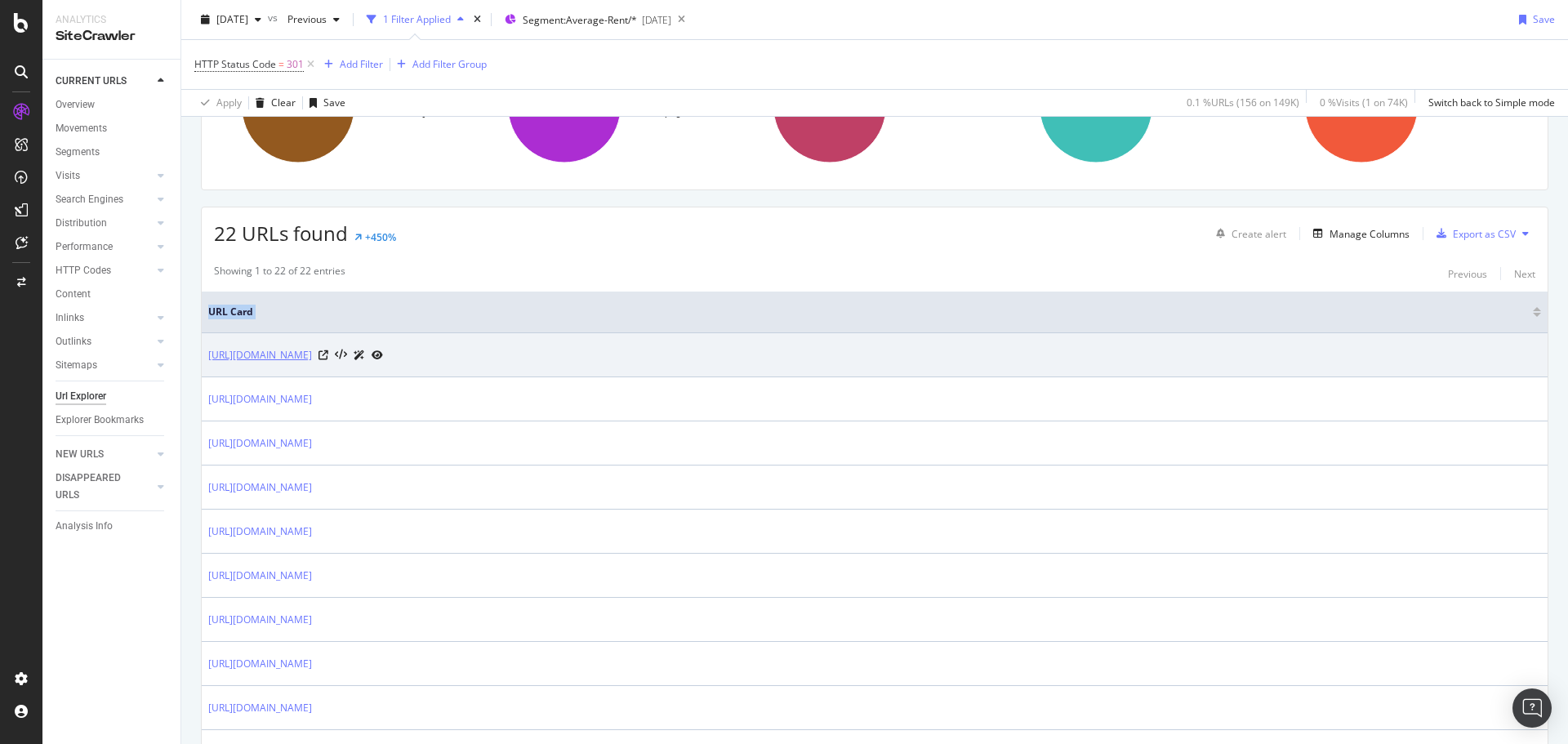
drag, startPoint x: 657, startPoint y: 634, endPoint x: 209, endPoint y: 356, distance: 527.2
click at [209, 356] on link "[URL][DOMAIN_NAME]" at bounding box center [260, 356] width 104 height 17
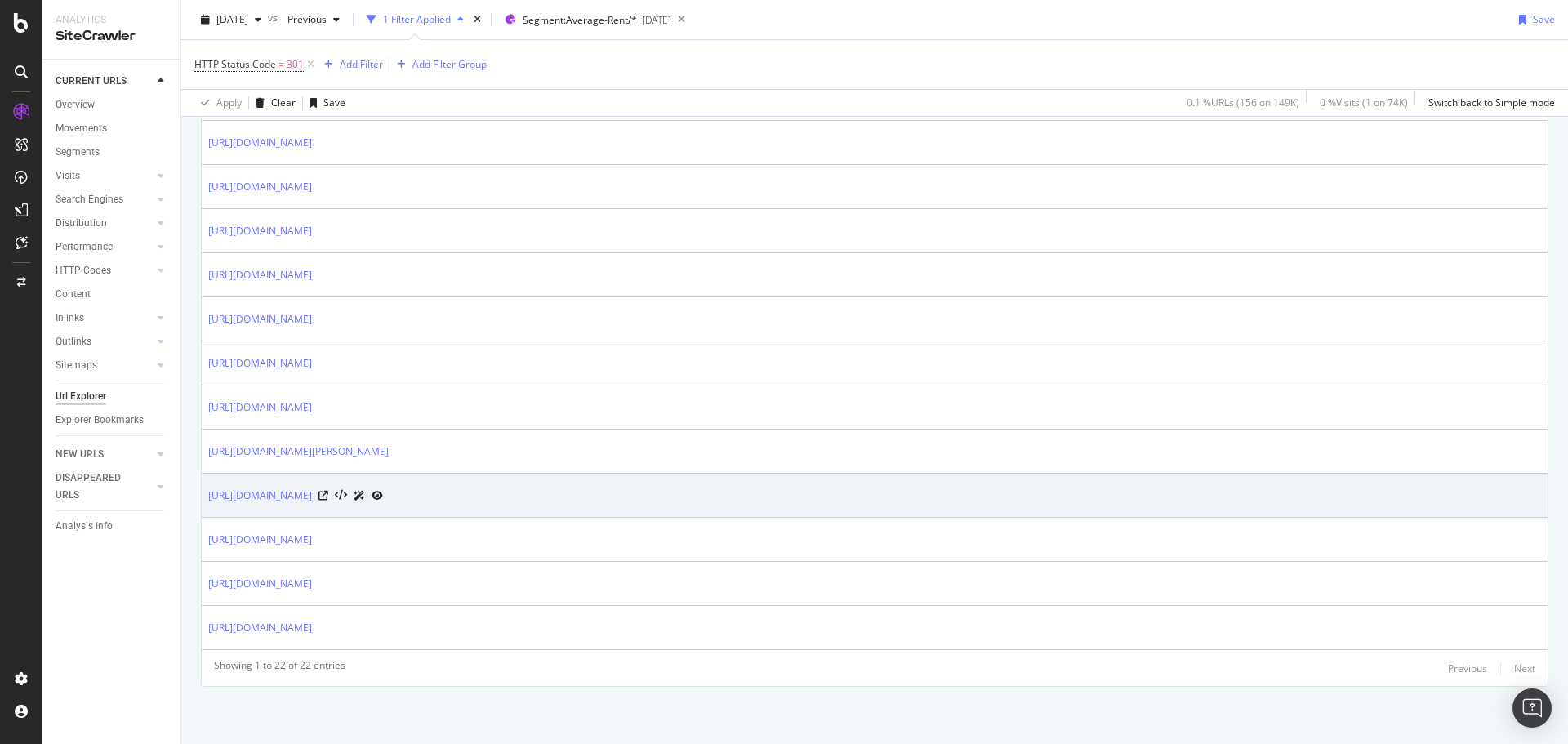
scroll to position [0, 0]
